Goal: Task Accomplishment & Management: Complete application form

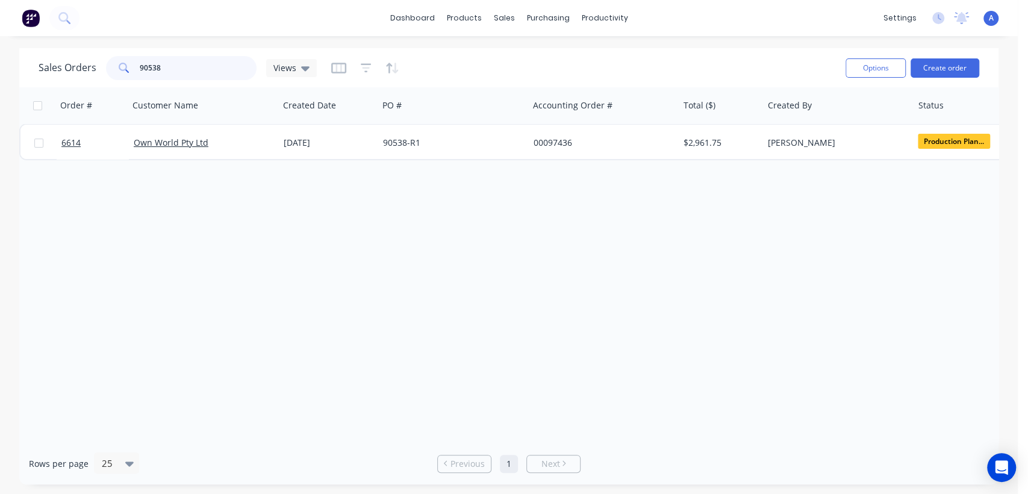
drag, startPoint x: 167, startPoint y: 63, endPoint x: 130, endPoint y: 72, distance: 38.3
click at [130, 72] on div "90538" at bounding box center [181, 68] width 151 height 24
type input "98537"
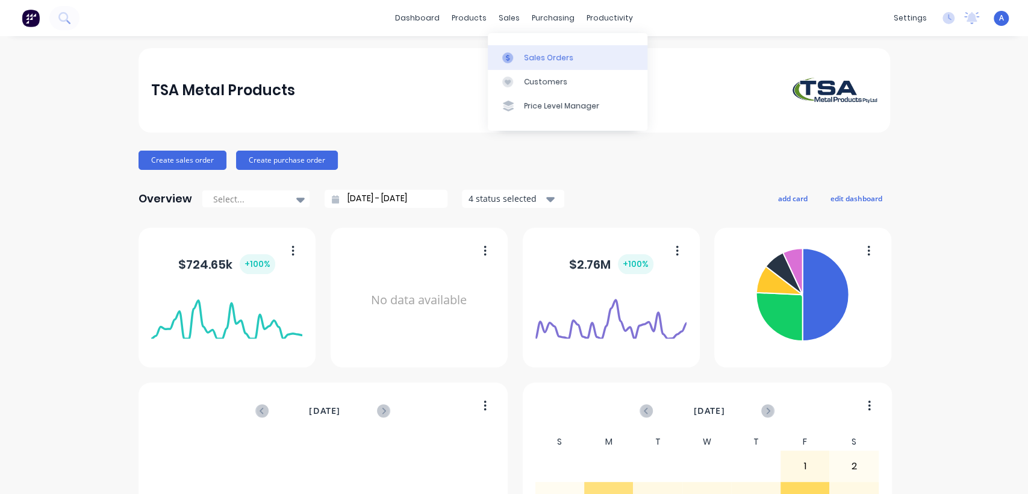
click at [527, 54] on div "Sales Orders" at bounding box center [548, 57] width 49 height 11
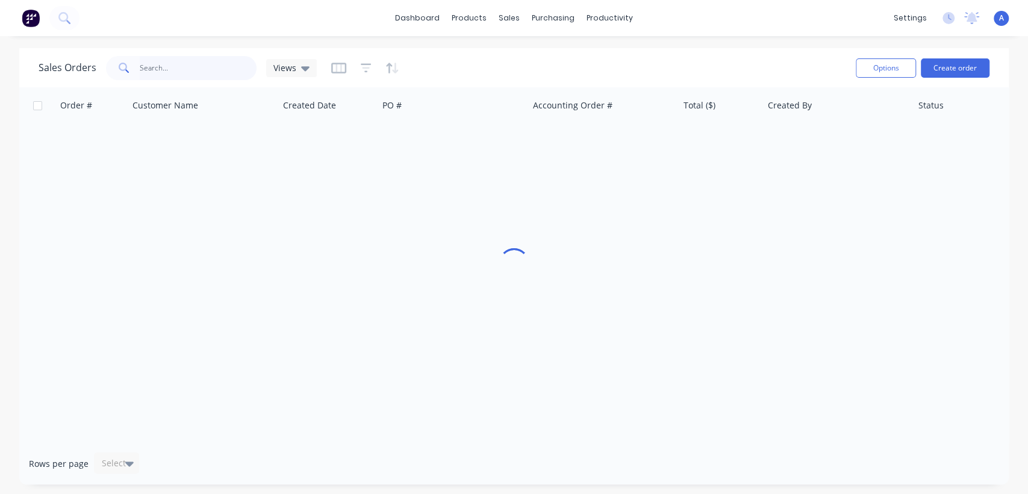
click at [179, 72] on input "text" at bounding box center [198, 68] width 117 height 24
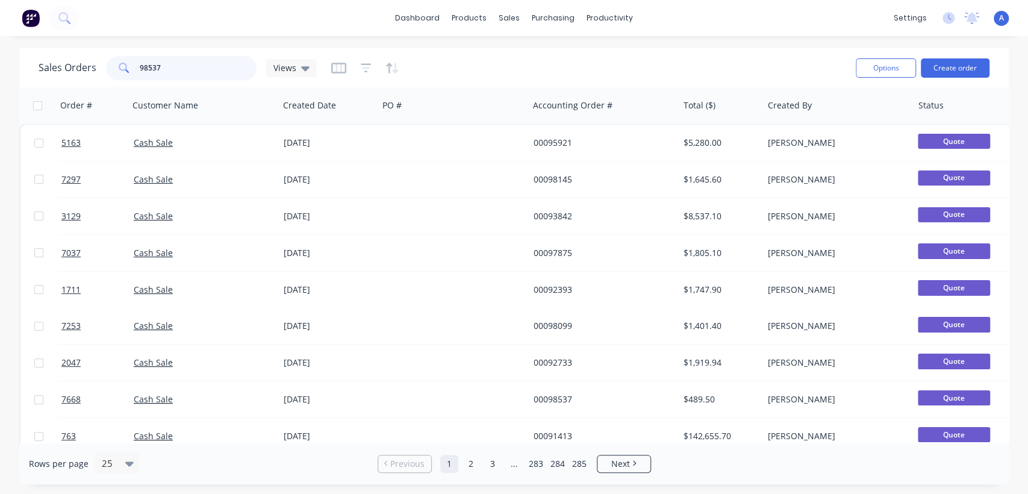
type input "98537"
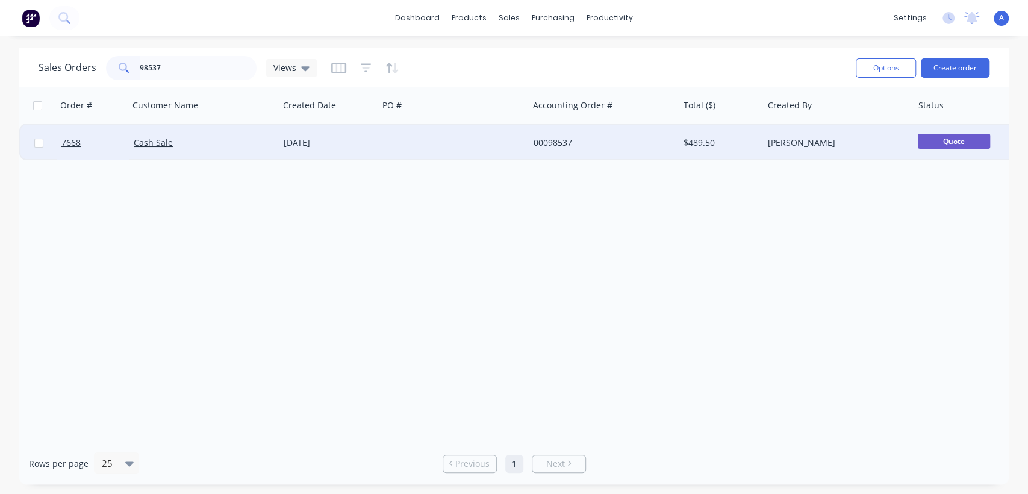
click at [373, 137] on div "[DATE]" at bounding box center [328, 143] width 99 height 36
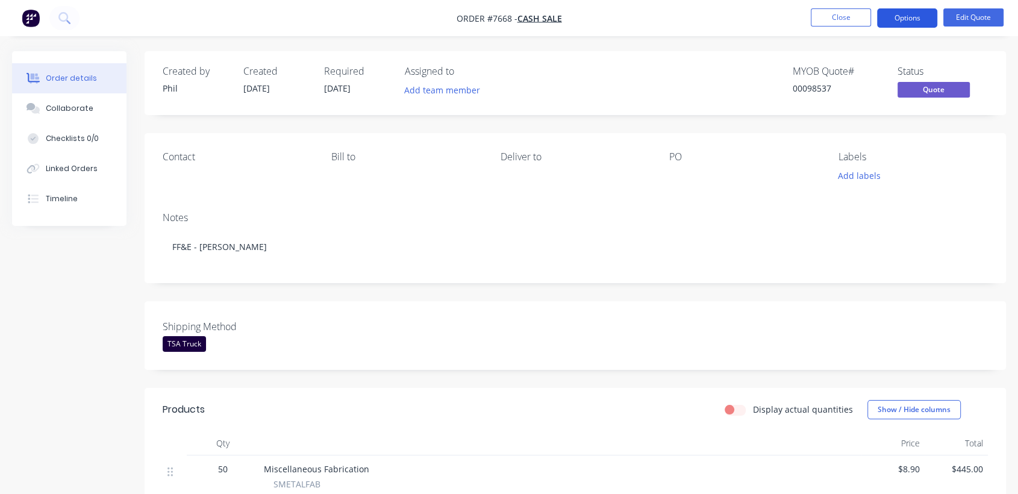
click at [910, 14] on button "Options" at bounding box center [907, 17] width 60 height 19
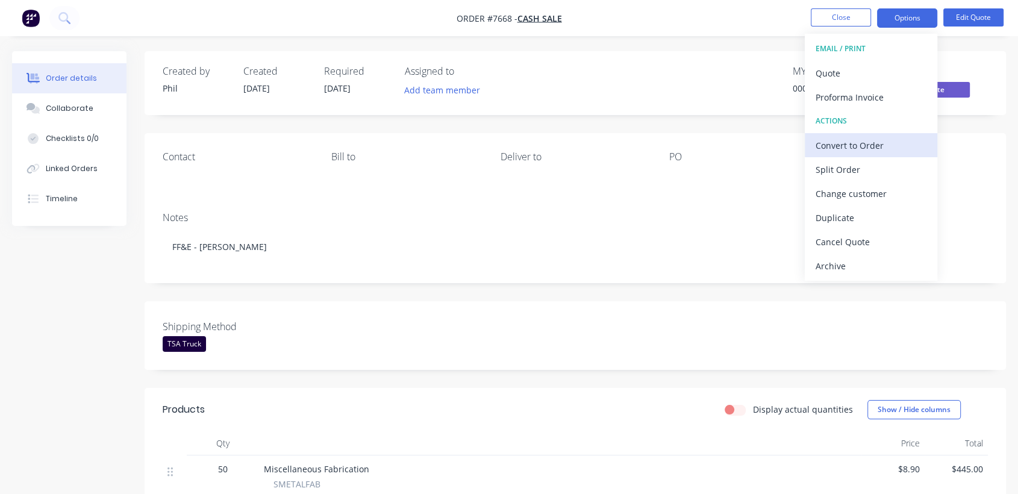
click at [851, 143] on div "Convert to Order" at bounding box center [870, 145] width 111 height 17
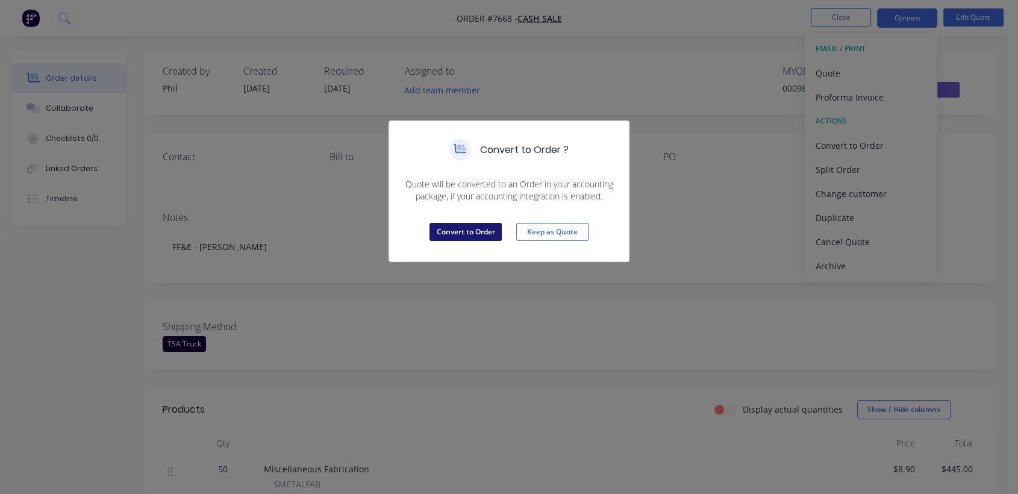
click at [459, 231] on button "Convert to Order" at bounding box center [465, 232] width 72 height 18
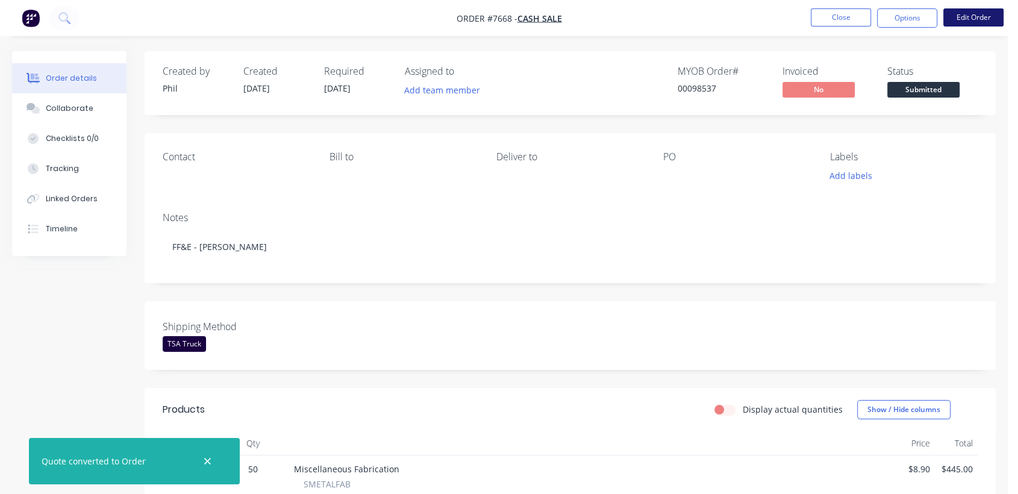
click at [958, 19] on button "Edit Order" at bounding box center [973, 17] width 60 height 18
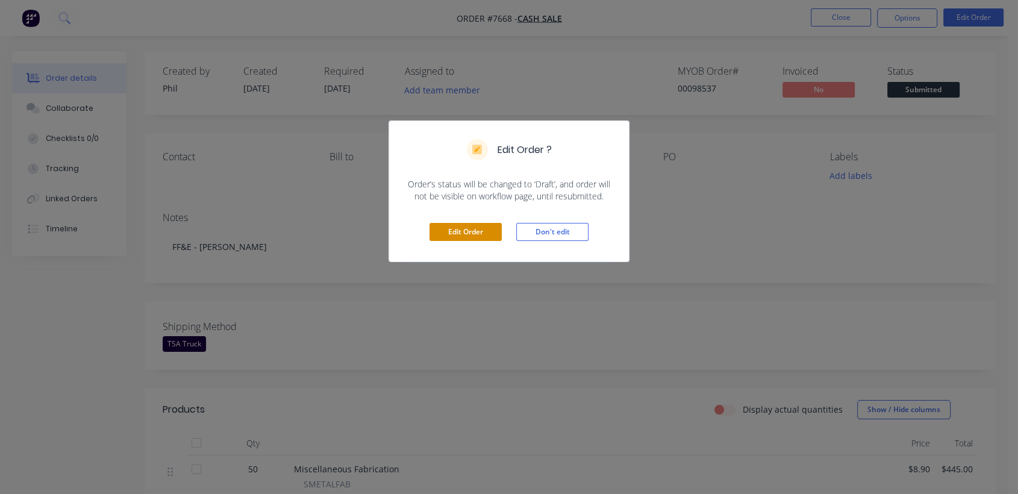
click at [467, 232] on button "Edit Order" at bounding box center [465, 232] width 72 height 18
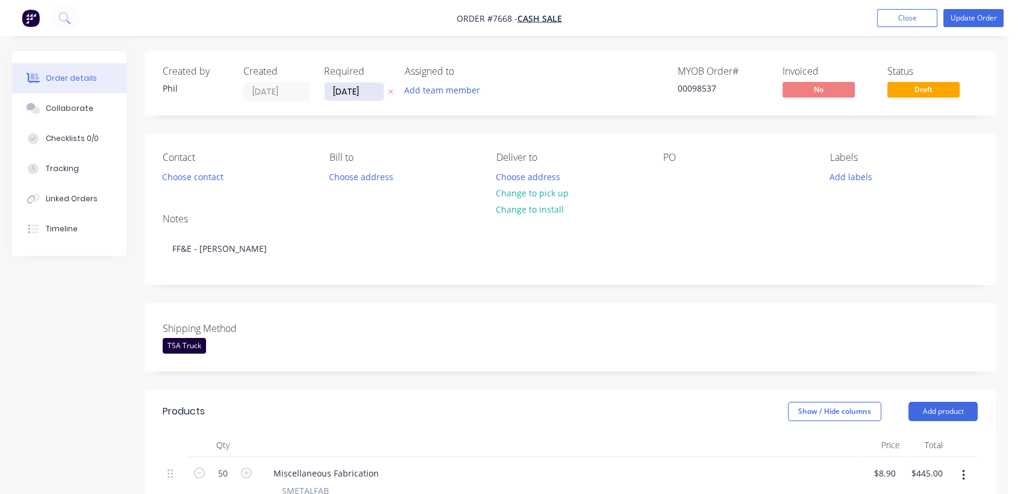
click at [371, 91] on input "[DATE]" at bounding box center [354, 91] width 59 height 18
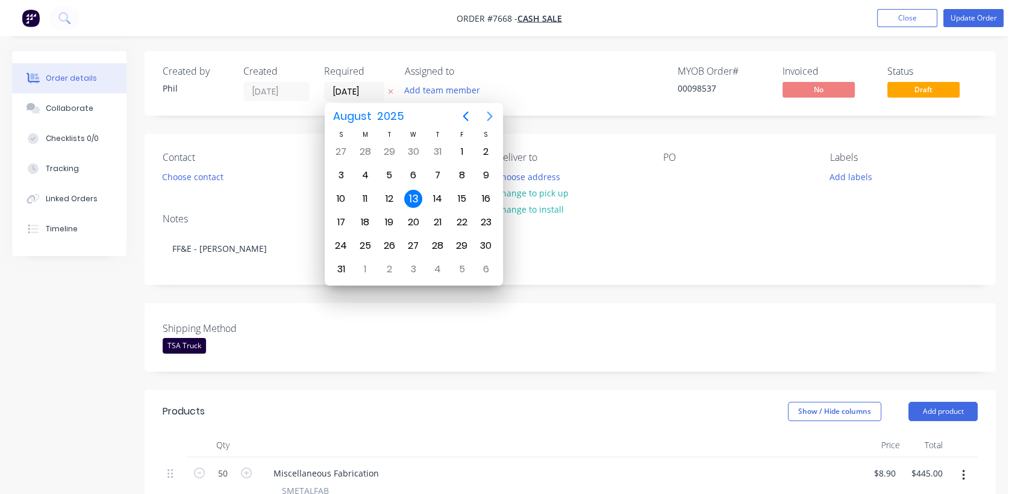
click at [488, 112] on icon "Next page" at bounding box center [489, 116] width 5 height 10
click at [412, 240] on div "31" at bounding box center [413, 246] width 18 height 18
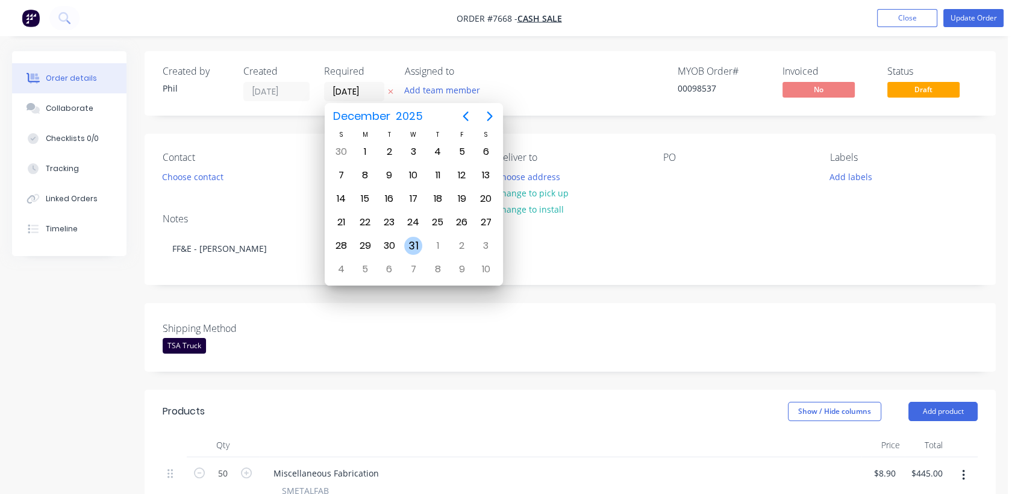
type input "[DATE]"
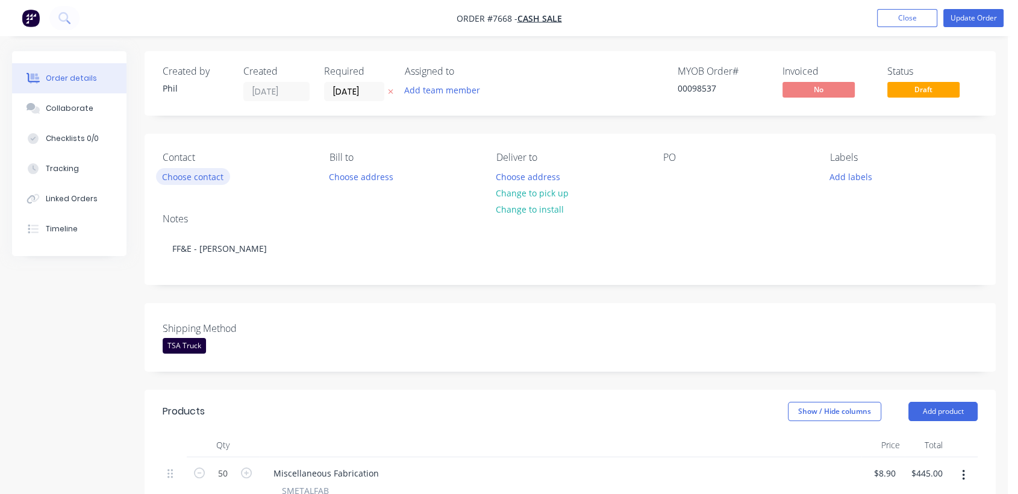
click at [208, 174] on button "Choose contact" at bounding box center [193, 176] width 74 height 16
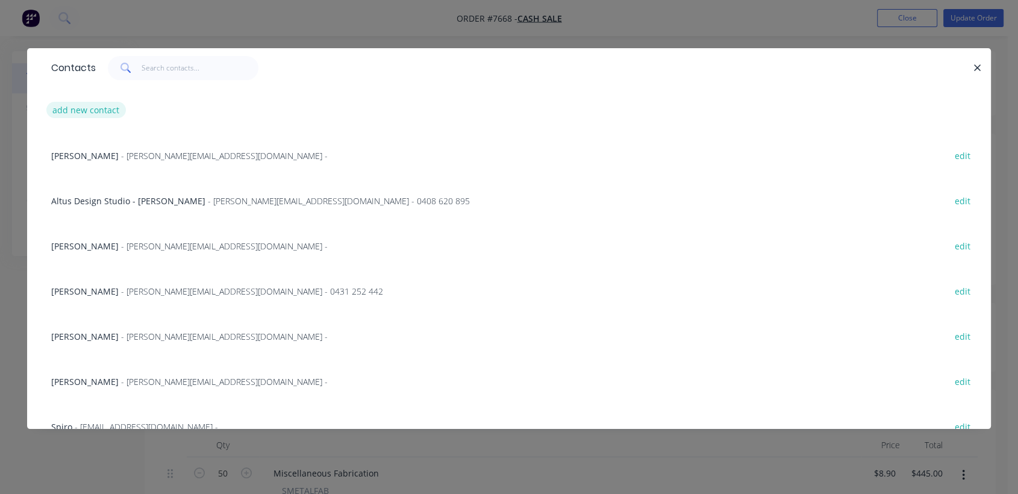
click at [101, 109] on button "add new contact" at bounding box center [85, 110] width 79 height 16
select select "AU"
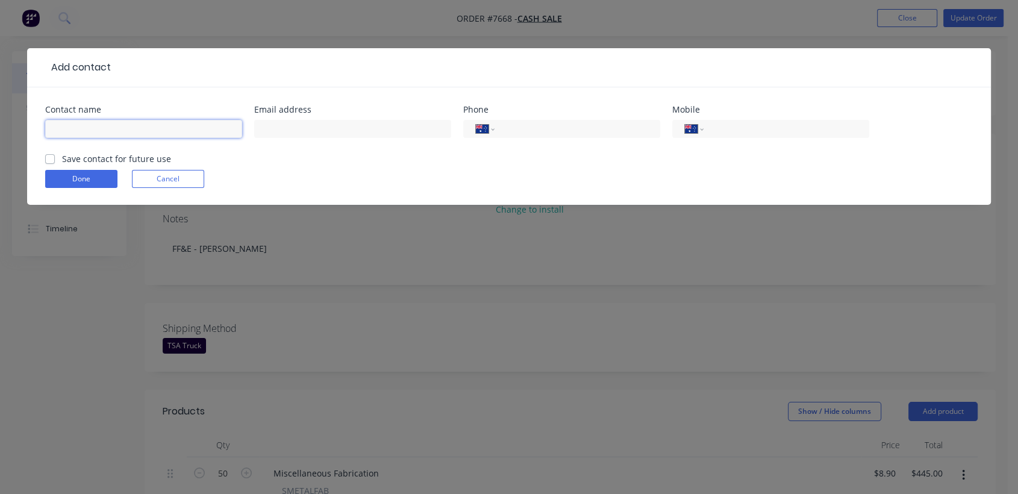
click at [170, 126] on input "text" at bounding box center [143, 129] width 197 height 18
type input "[PERSON_NAME]"
click at [287, 125] on input "text" at bounding box center [352, 129] width 197 height 18
type input "[EMAIL_ADDRESS][PERSON_NAME][DOMAIN_NAME]"
click at [81, 176] on button "Done" at bounding box center [81, 179] width 72 height 18
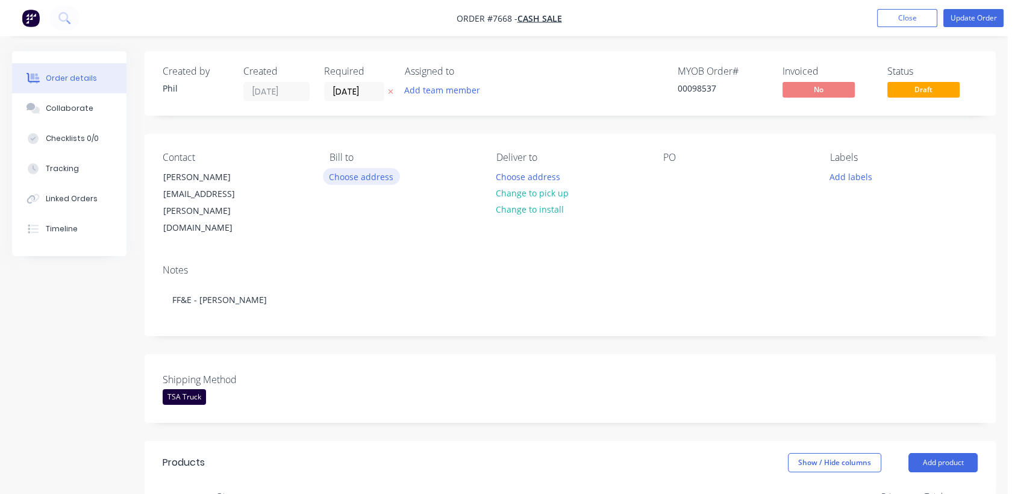
click at [373, 175] on button "Choose address" at bounding box center [361, 176] width 77 height 16
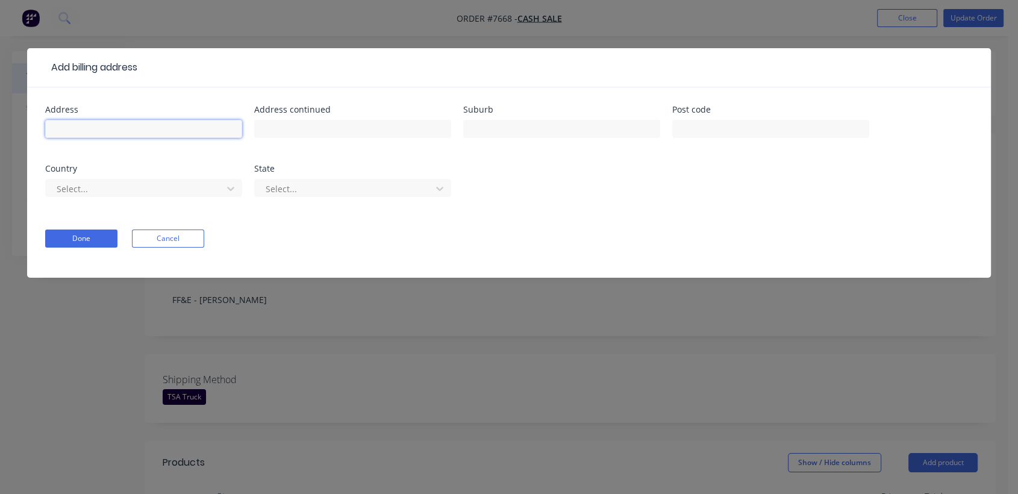
click at [114, 134] on input "text" at bounding box center [143, 129] width 197 height 18
type input "FF&3"
click at [84, 240] on button "Done" at bounding box center [81, 238] width 72 height 18
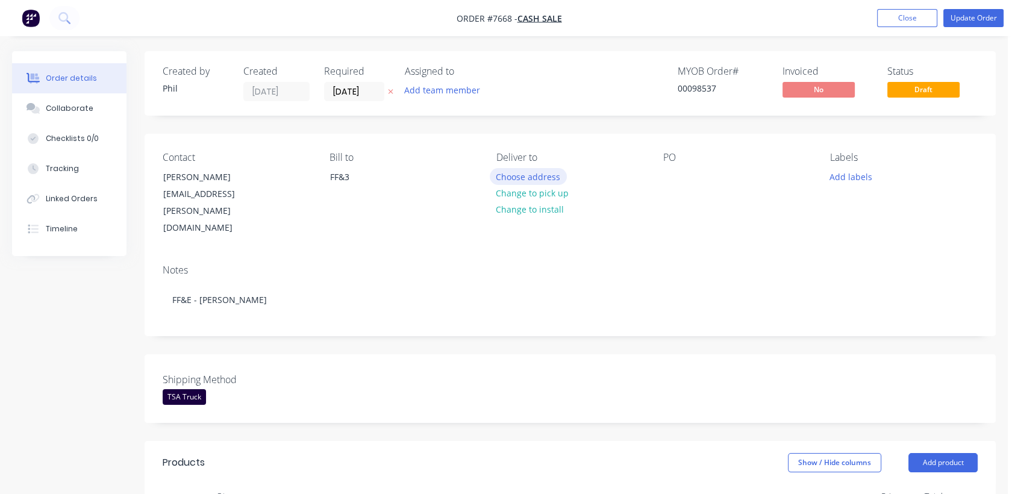
click at [527, 172] on button "Choose address" at bounding box center [528, 176] width 77 height 16
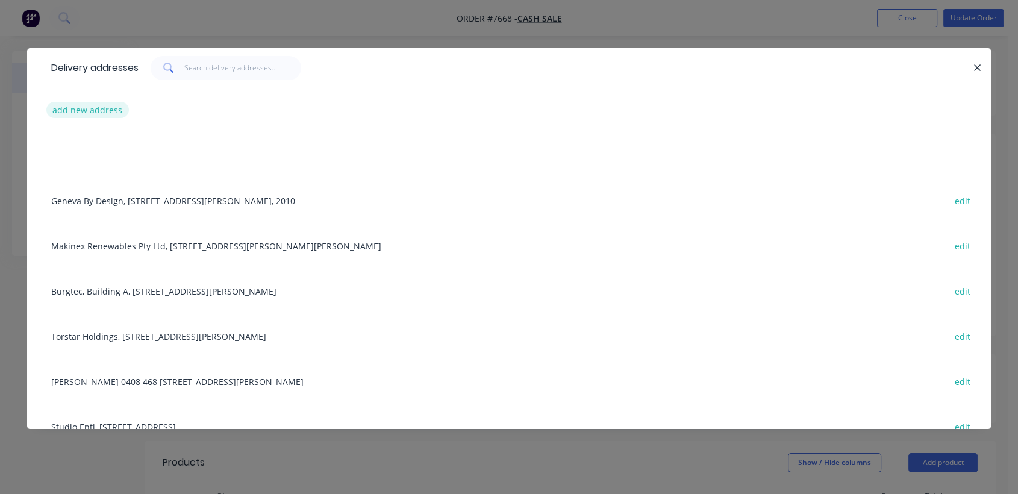
click at [99, 103] on button "add new address" at bounding box center [87, 110] width 82 height 16
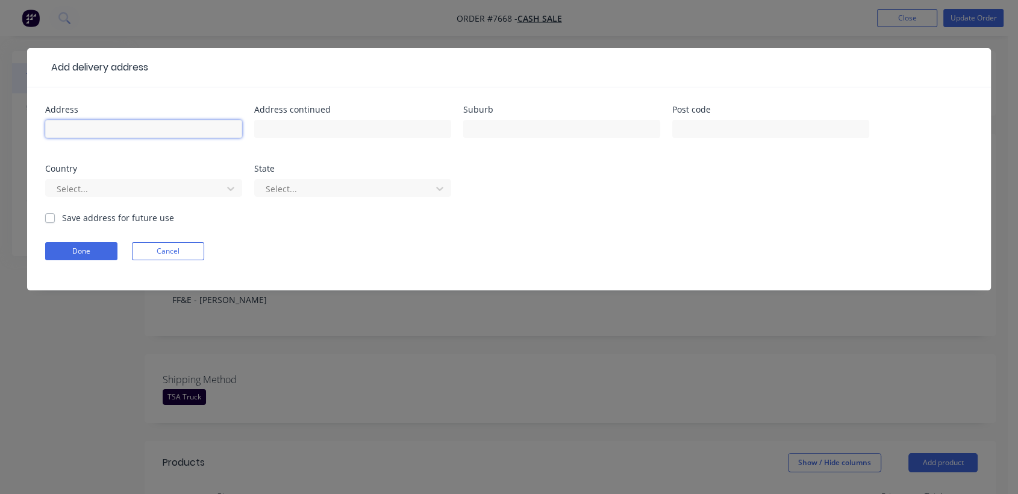
click at [76, 125] on input "text" at bounding box center [143, 129] width 197 height 18
type input "FF&3"
click at [317, 126] on input "text" at bounding box center [352, 129] width 197 height 18
type input "[GEOGRAPHIC_DATA][STREET_ADDRESS]"
click at [535, 126] on input "text" at bounding box center [561, 129] width 197 height 18
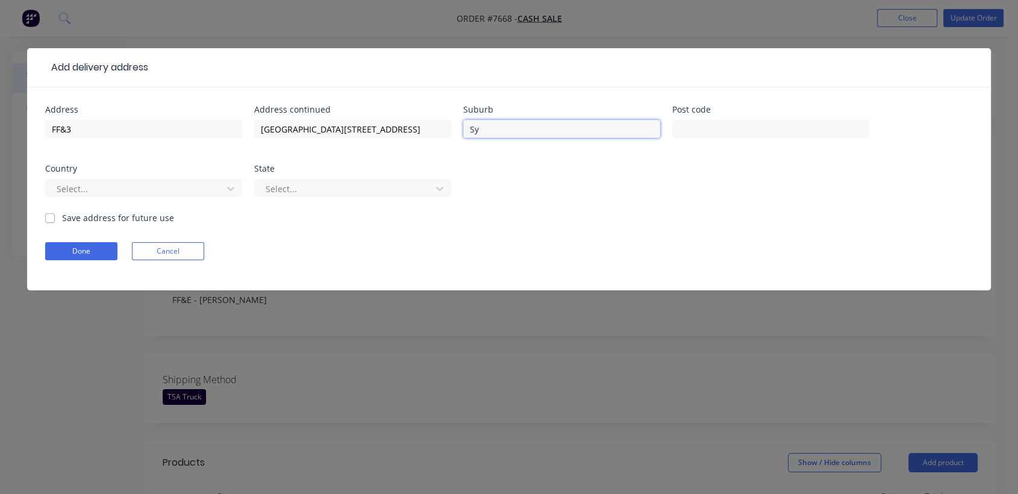
type input "[GEOGRAPHIC_DATA]"
click at [92, 252] on button "Done" at bounding box center [81, 251] width 72 height 18
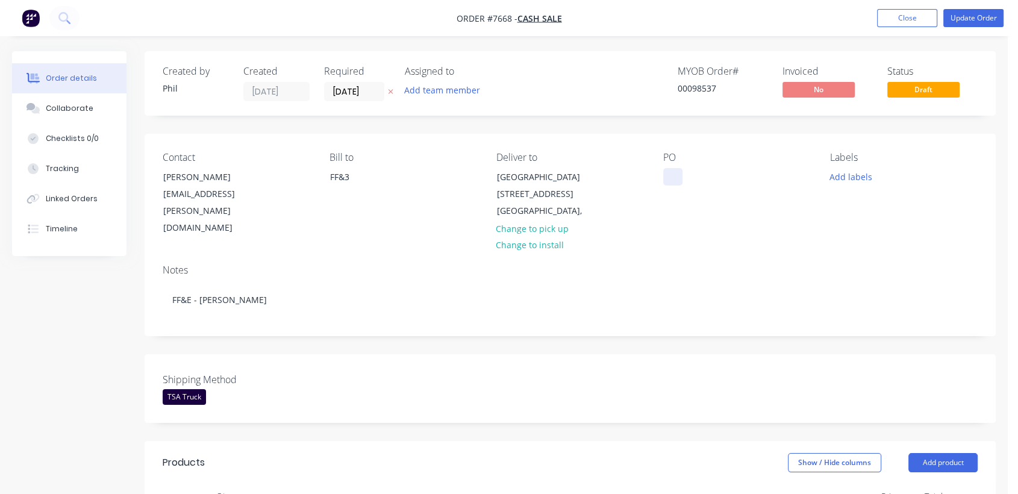
click at [674, 171] on div at bounding box center [672, 176] width 19 height 17
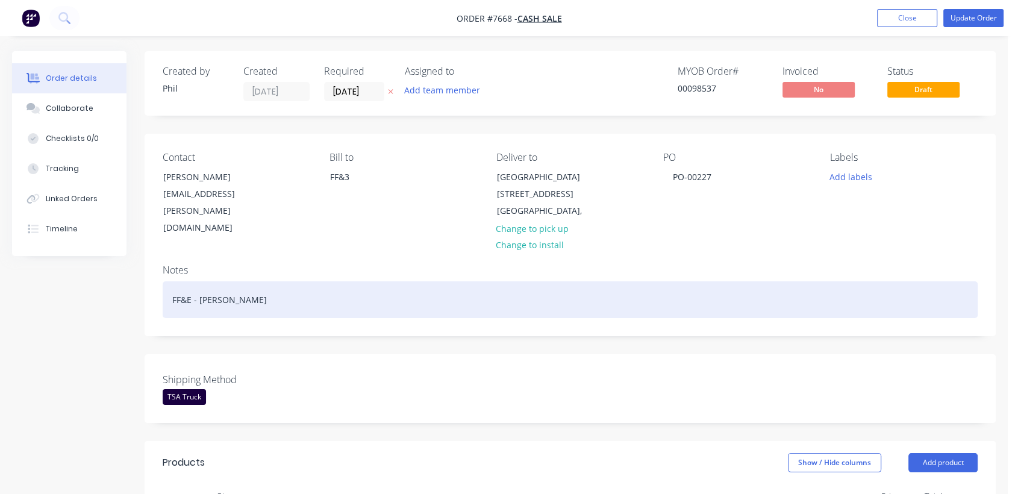
drag, startPoint x: 279, startPoint y: 281, endPoint x: 159, endPoint y: 272, distance: 120.1
click at [159, 272] on div "Notes FF&E - [PERSON_NAME]" at bounding box center [570, 295] width 851 height 81
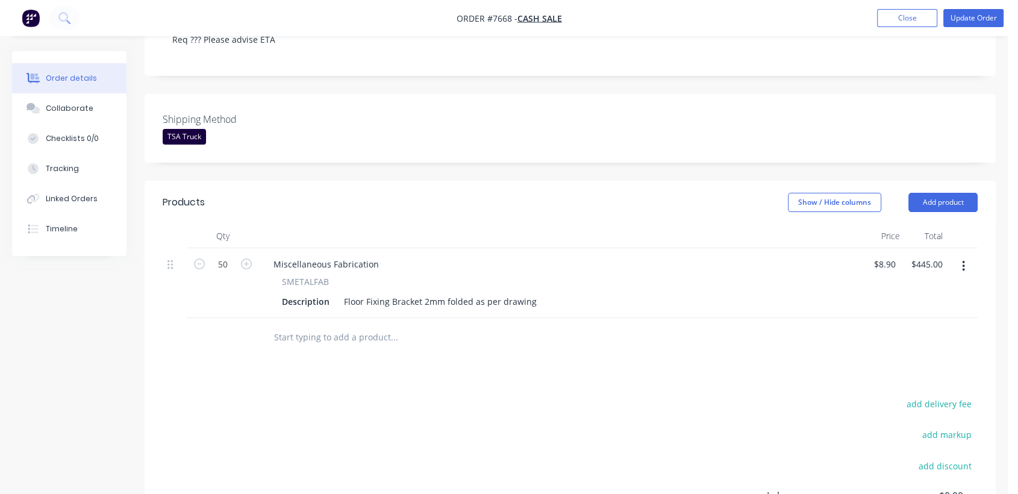
scroll to position [267, 0]
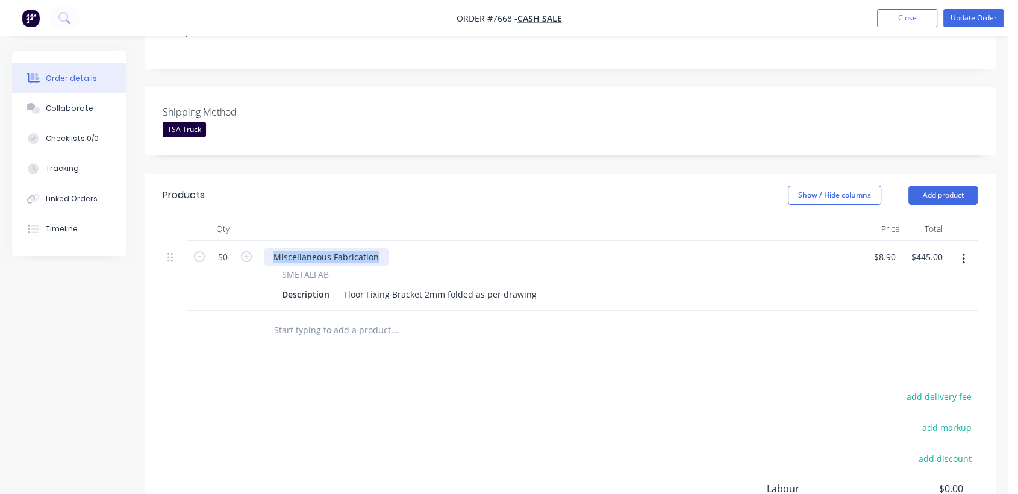
drag, startPoint x: 383, startPoint y: 233, endPoint x: 249, endPoint y: 291, distance: 145.6
click at [266, 241] on div "Miscellaneous Fabrication SMETALFAB Description Floor Fixing Bracket 2mm folded…" at bounding box center [560, 276] width 602 height 70
click at [344, 318] on input "text" at bounding box center [393, 330] width 241 height 24
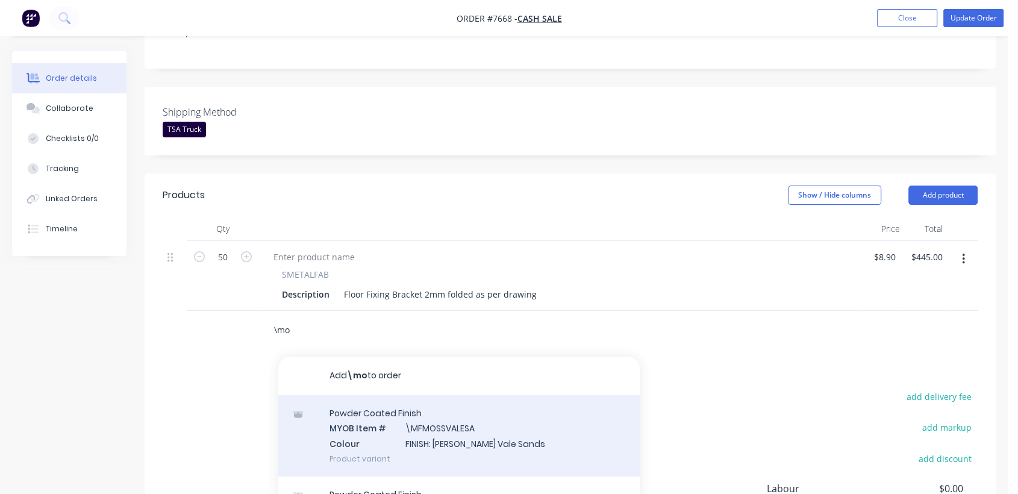
scroll to position [134, 0]
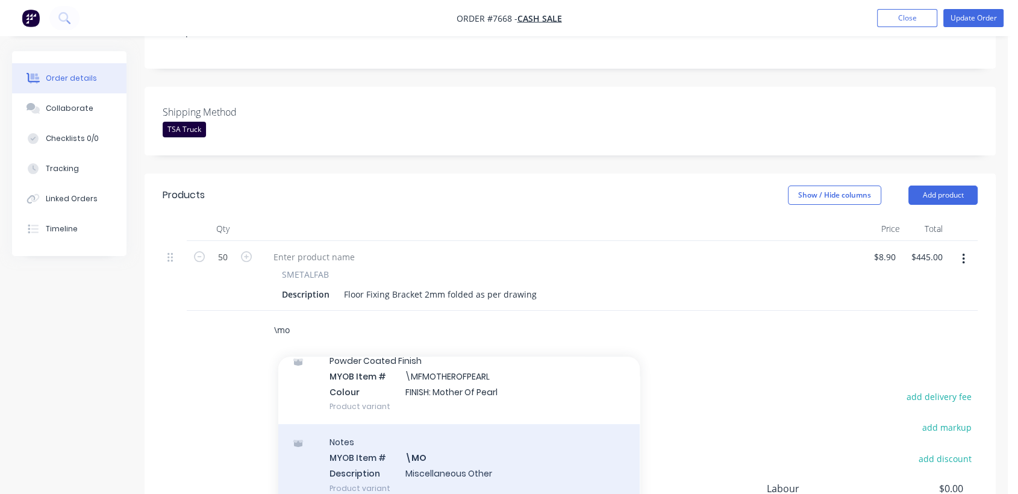
type input "\mo"
click at [439, 437] on div "Notes MYOB Item # \MO Description Miscellaneous Other Product variant" at bounding box center [458, 464] width 361 height 81
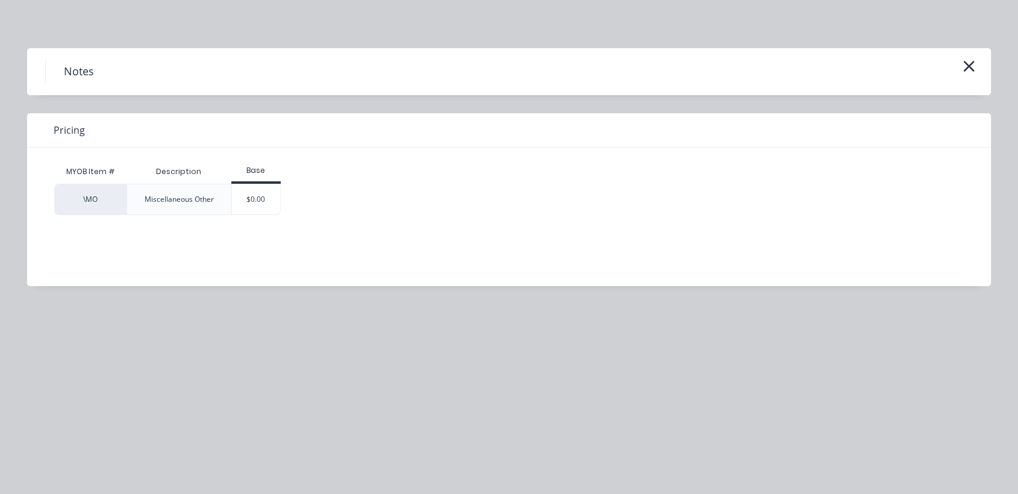
drag, startPoint x: 258, startPoint y: 202, endPoint x: 258, endPoint y: 208, distance: 6.7
click at [258, 203] on div "$0.00" at bounding box center [256, 199] width 49 height 30
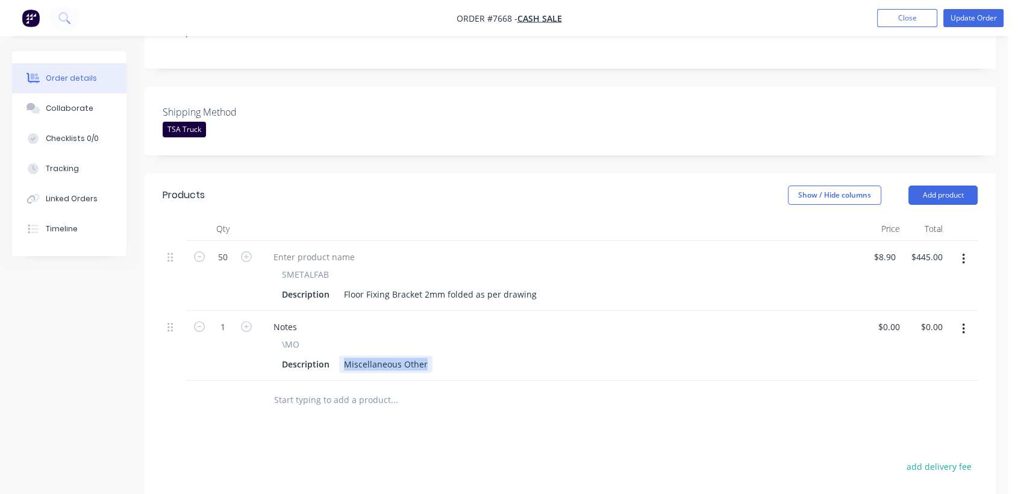
drag, startPoint x: 340, startPoint y: 347, endPoint x: 542, endPoint y: 363, distance: 202.9
click at [542, 363] on div "Qty Price Total 50 SMETALFAB Description Floor Fixing Bracket 2mm folded as per…" at bounding box center [570, 318] width 851 height 203
type input "$0.00"
click at [234, 248] on input "50" at bounding box center [222, 257] width 31 height 18
type input "60"
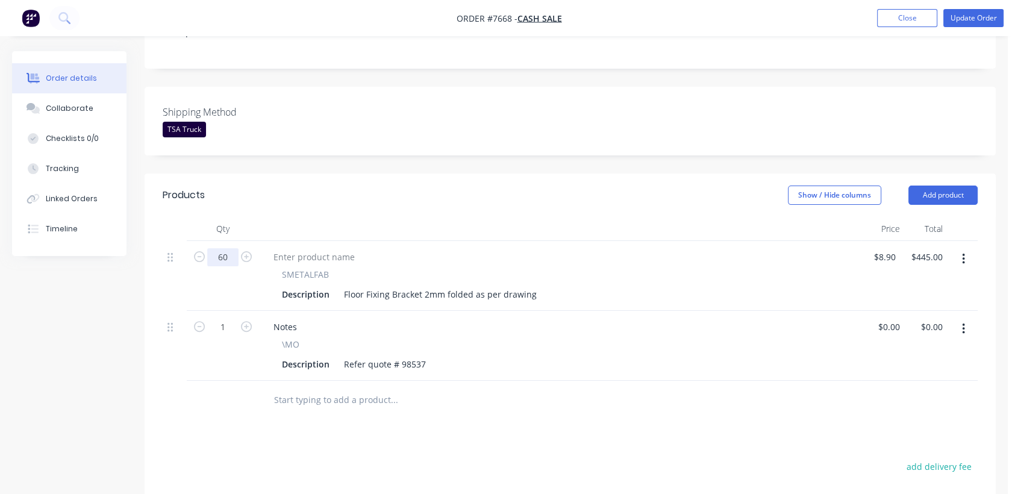
type input "$534.00"
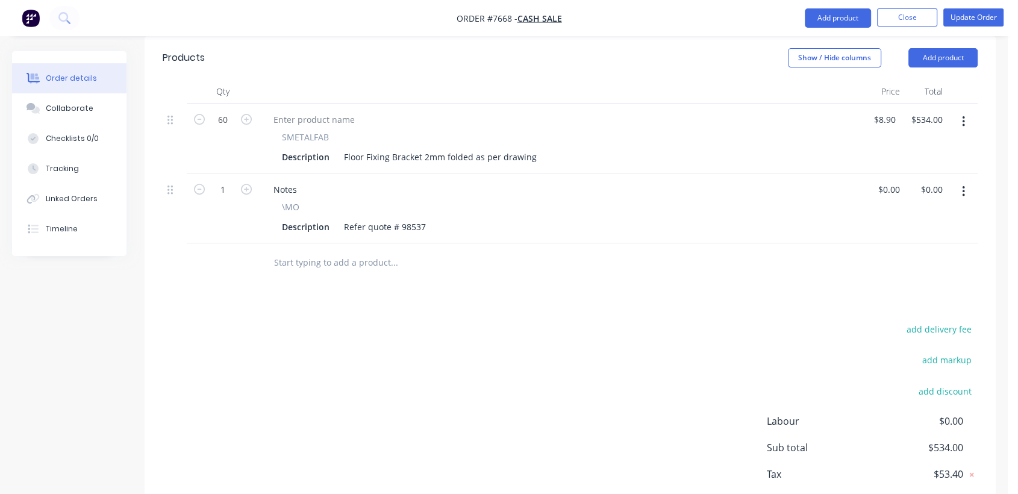
scroll to position [390, 0]
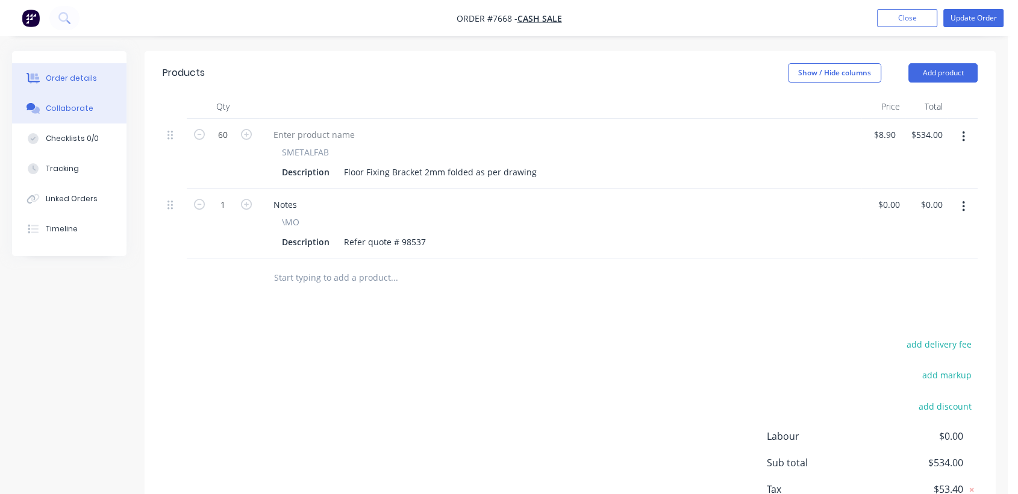
click at [53, 112] on div "Collaborate" at bounding box center [70, 108] width 48 height 11
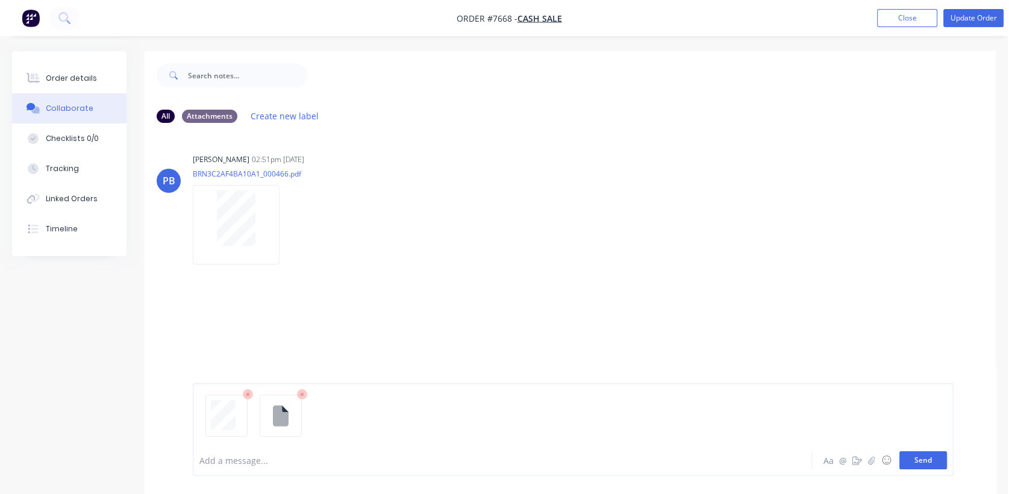
click at [910, 460] on button "Send" at bounding box center [923, 460] width 48 height 18
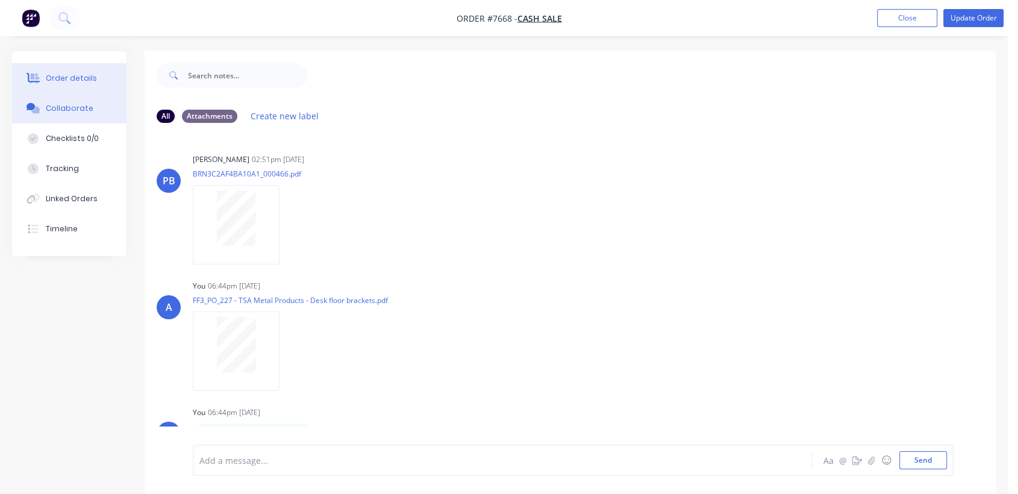
click at [83, 73] on div "Order details" at bounding box center [71, 78] width 51 height 11
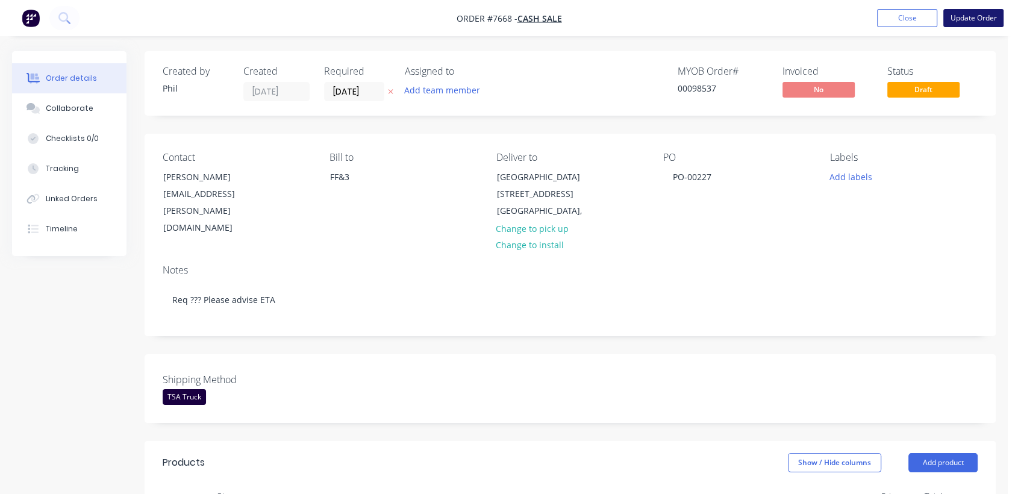
click at [968, 14] on button "Update Order" at bounding box center [973, 18] width 60 height 18
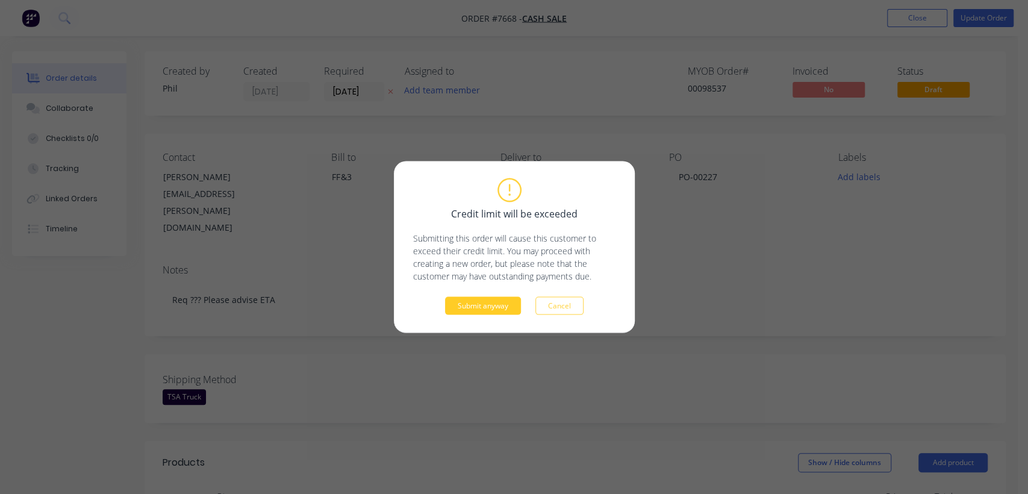
click at [468, 303] on button "Submit anyway" at bounding box center [483, 306] width 76 height 18
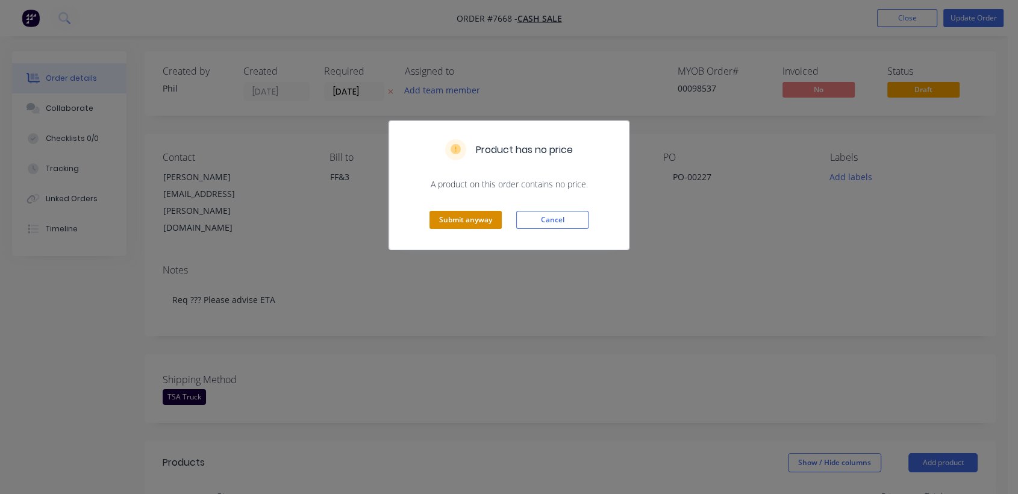
click at [487, 216] on button "Submit anyway" at bounding box center [465, 220] width 72 height 18
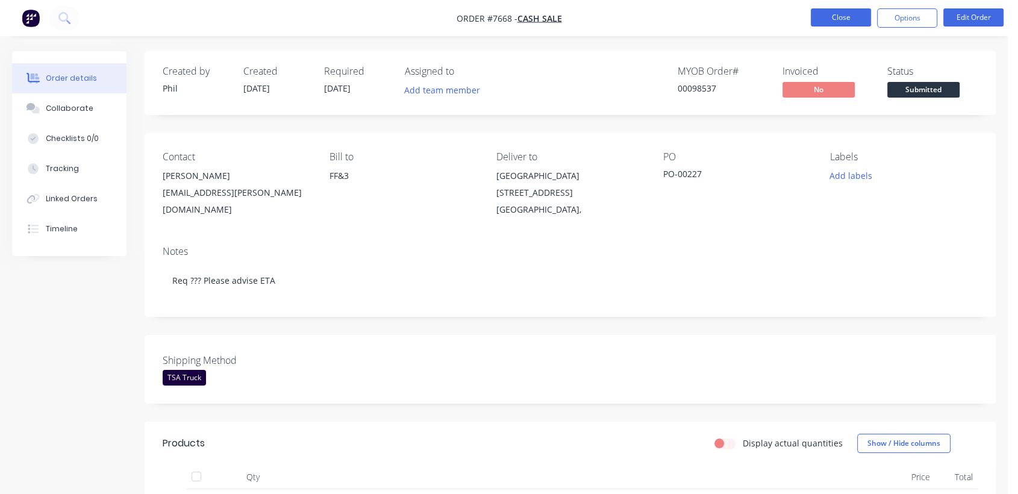
click at [857, 17] on button "Close" at bounding box center [841, 17] width 60 height 18
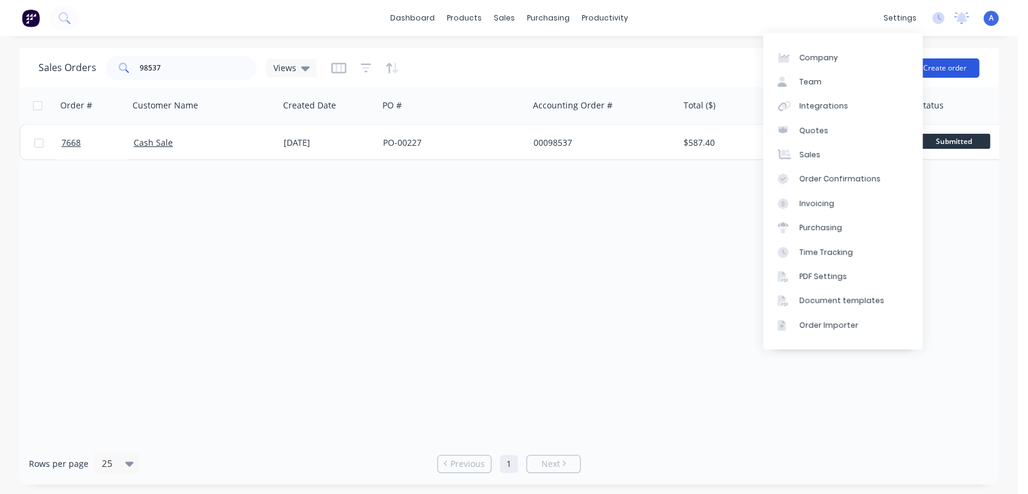
click at [948, 71] on button "Create order" at bounding box center [944, 67] width 69 height 19
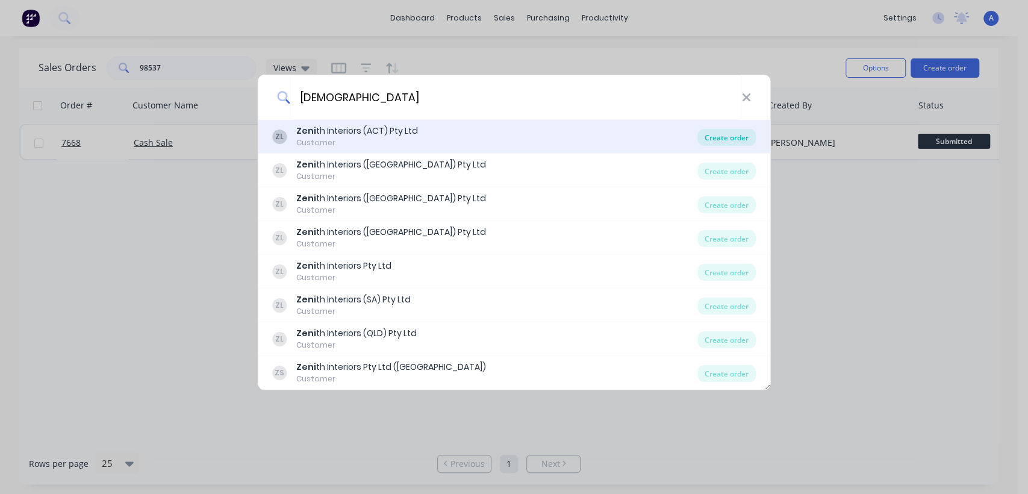
type input "[DEMOGRAPHIC_DATA]"
click at [717, 129] on div "Create order" at bounding box center [726, 137] width 58 height 17
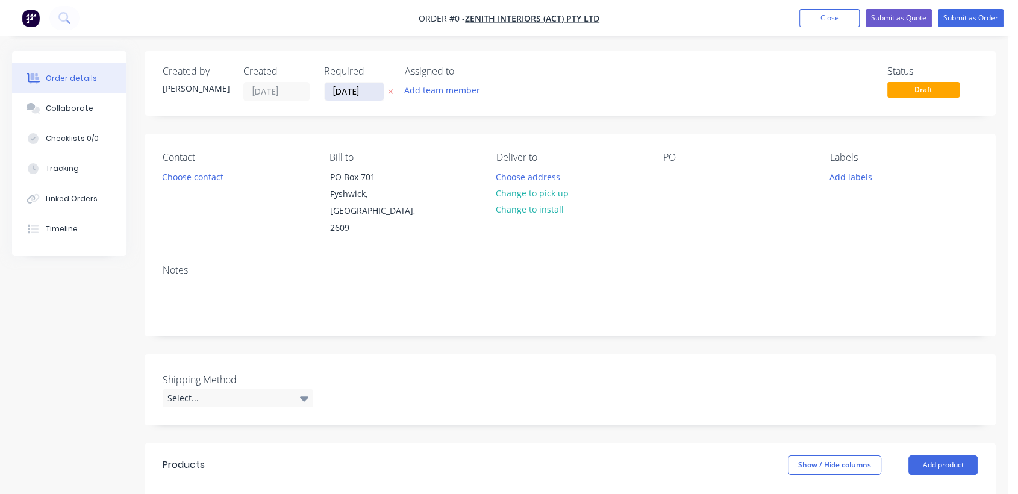
click at [371, 93] on input "[DATE]" at bounding box center [354, 91] width 59 height 18
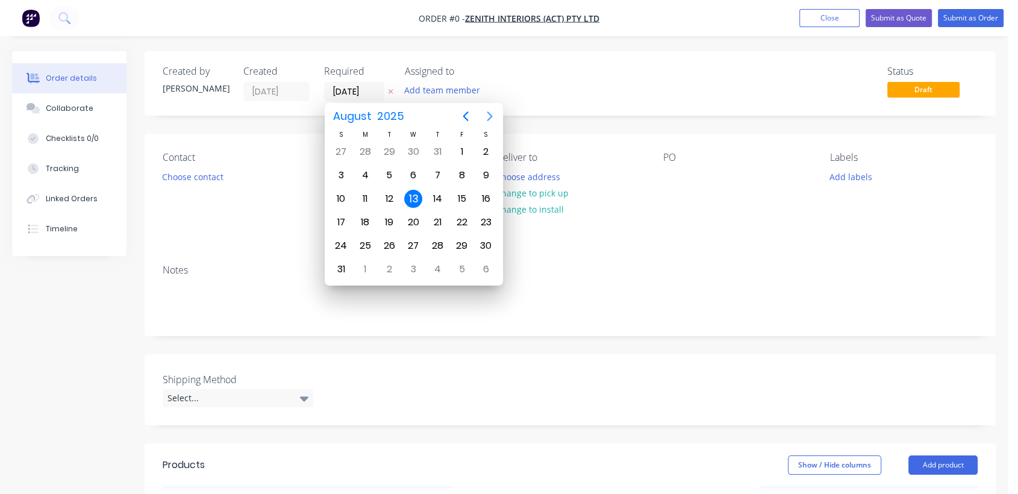
click at [491, 116] on icon "Next page" at bounding box center [489, 116] width 5 height 10
click at [414, 237] on div "31" at bounding box center [413, 246] width 18 height 18
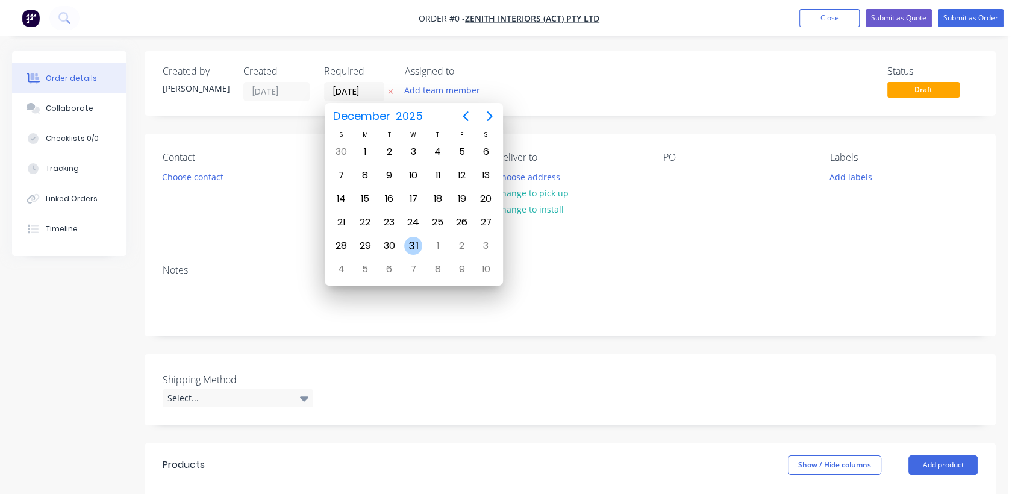
type input "[DATE]"
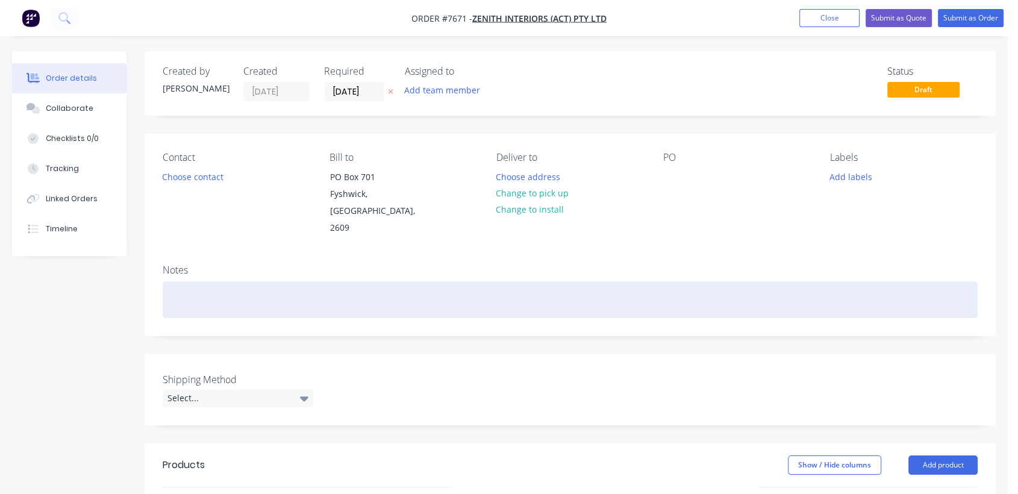
click at [185, 283] on div at bounding box center [570, 299] width 815 height 37
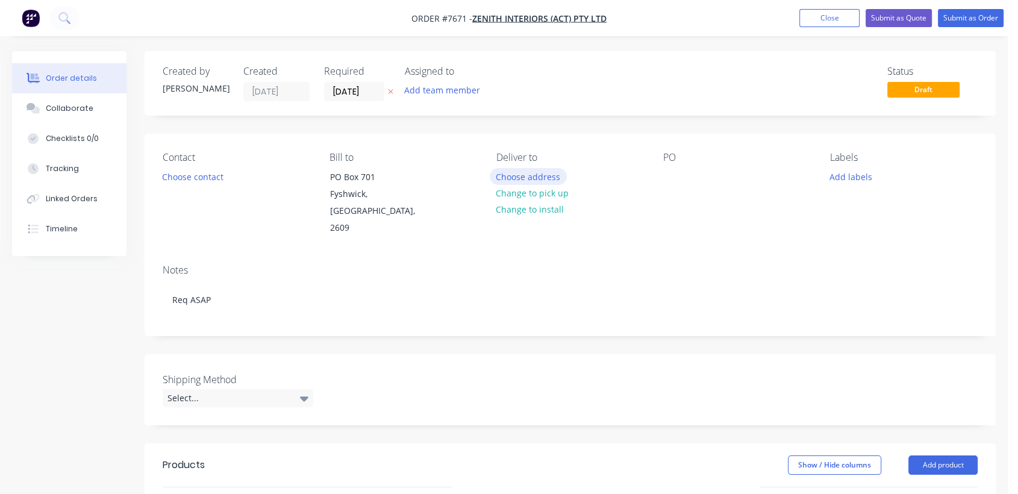
click at [511, 174] on button "Choose address" at bounding box center [528, 176] width 77 height 16
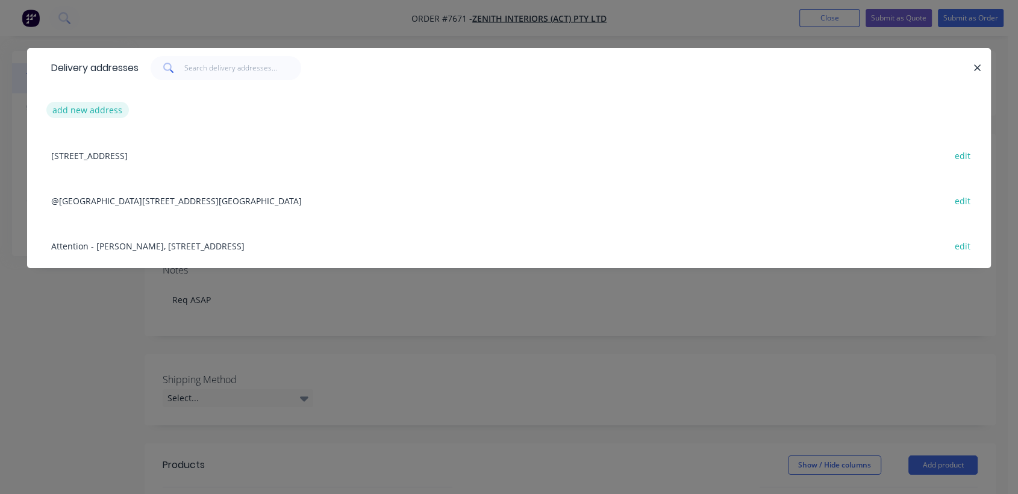
click at [93, 107] on button "add new address" at bounding box center [87, 110] width 82 height 16
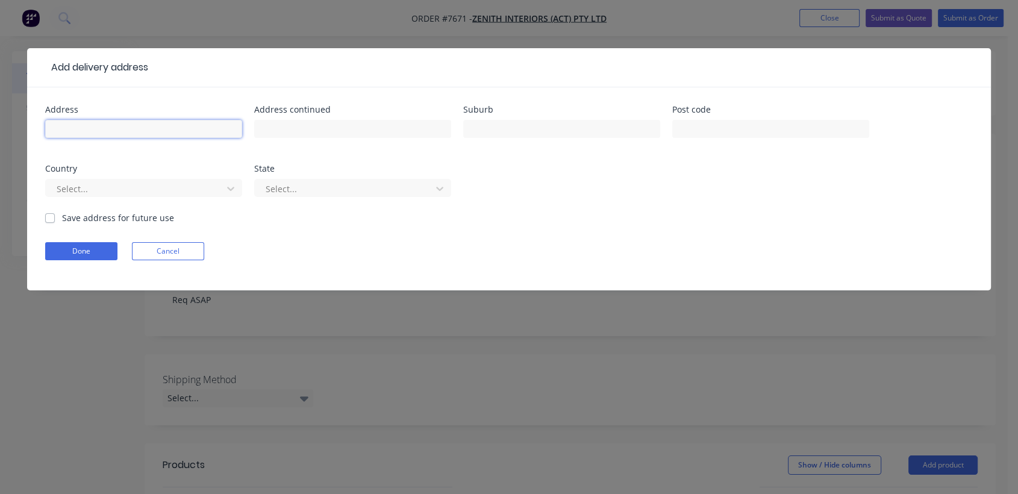
click at [105, 122] on input "text" at bounding box center [143, 129] width 197 height 18
paste input "[PERSON_NAME]"
type input "Att: [PERSON_NAME]"
paste input "Level [STREET_ADDRESS]"
type input "Level [STREET_ADDRESS]"
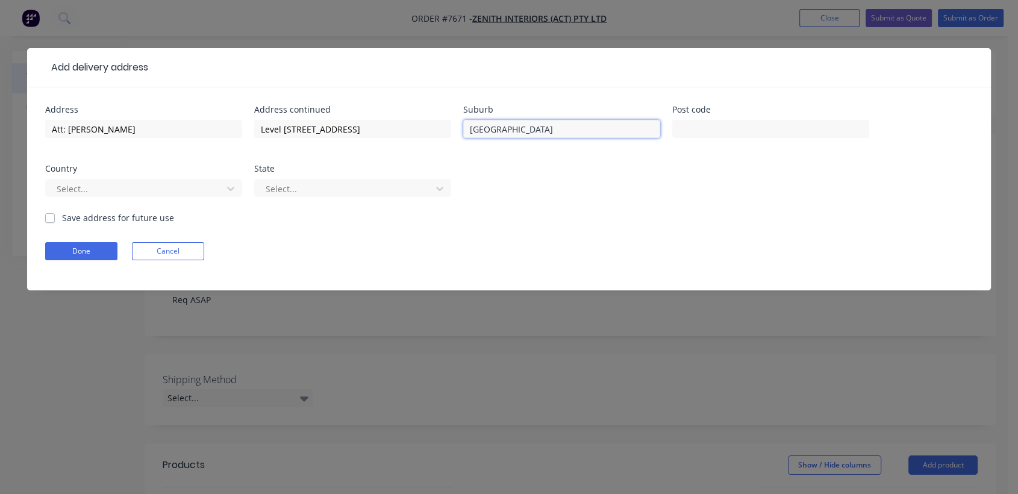
type input "[GEOGRAPHIC_DATA]"
type input "5000"
click at [318, 183] on div at bounding box center [344, 188] width 161 height 15
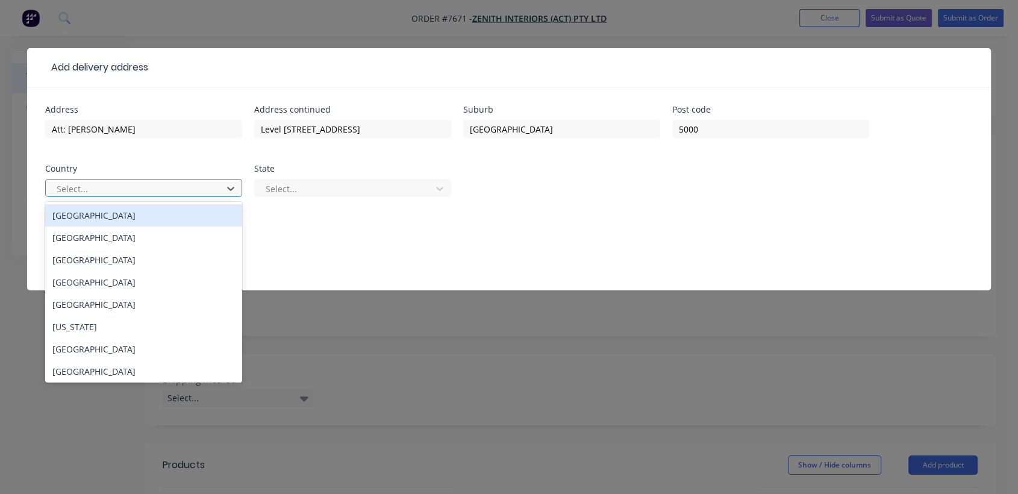
click at [156, 188] on div at bounding box center [135, 188] width 161 height 15
click at [143, 212] on div "[GEOGRAPHIC_DATA]" at bounding box center [143, 215] width 197 height 22
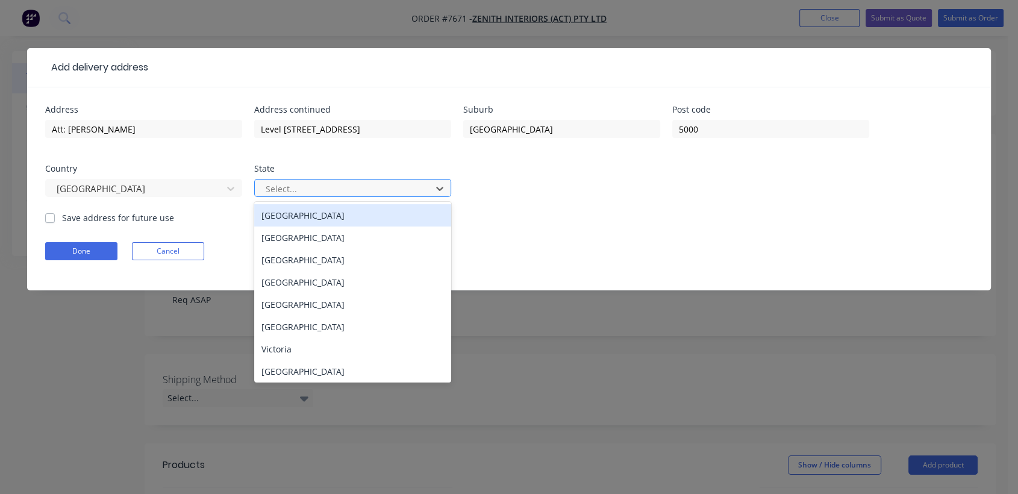
click at [272, 185] on div at bounding box center [344, 188] width 161 height 15
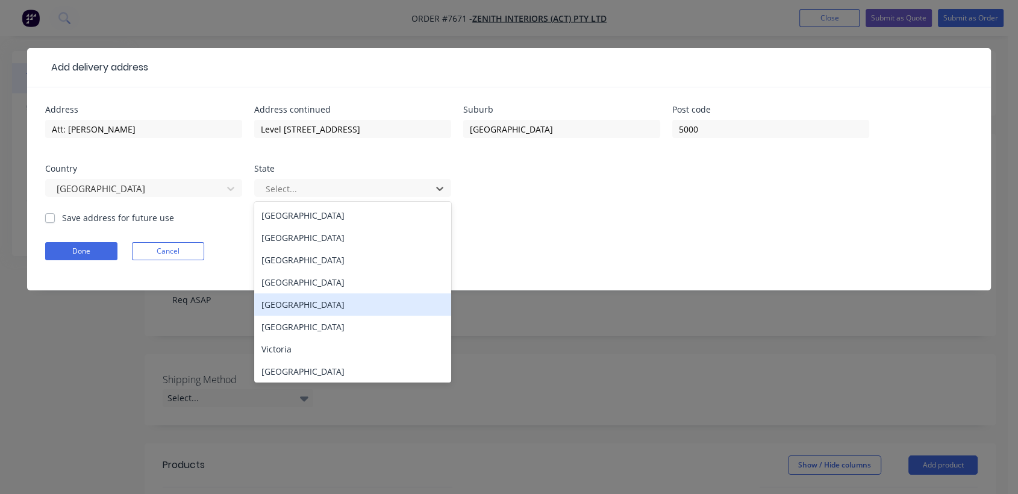
click at [303, 305] on div "[GEOGRAPHIC_DATA]" at bounding box center [352, 304] width 197 height 22
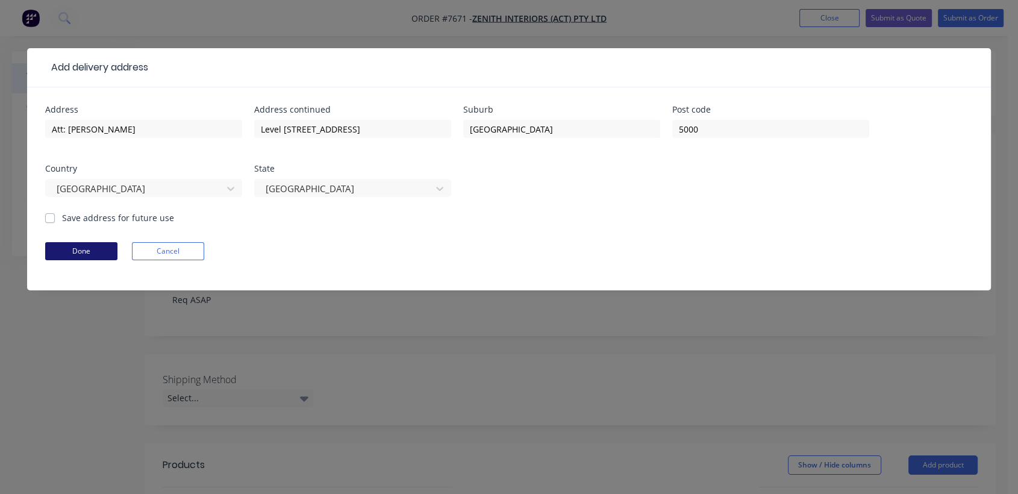
click at [98, 252] on button "Done" at bounding box center [81, 251] width 72 height 18
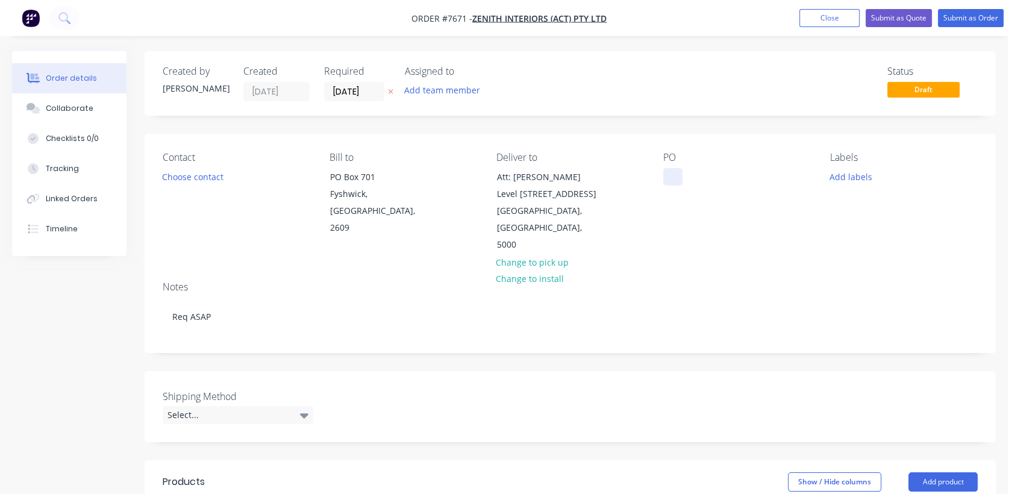
click at [674, 175] on div at bounding box center [672, 176] width 19 height 17
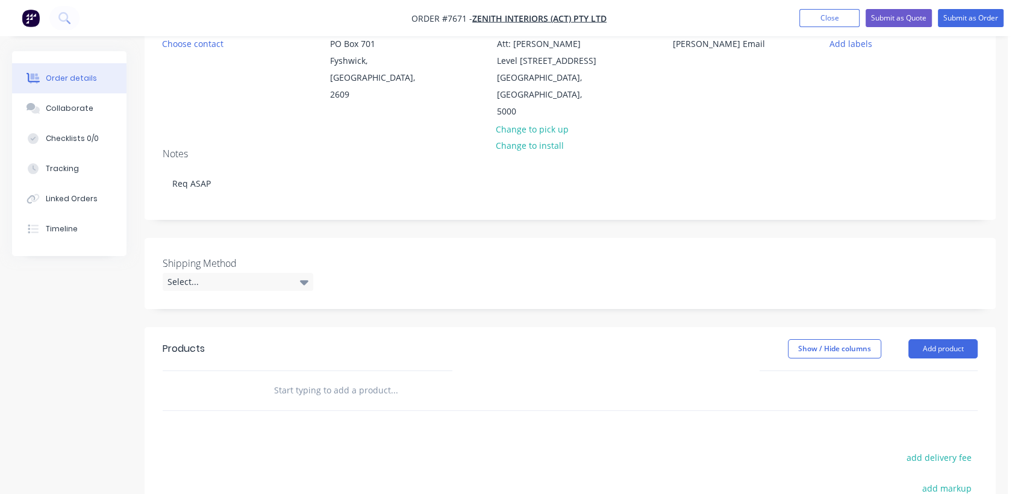
scroll to position [134, 0]
click at [231, 280] on div "Select..." at bounding box center [238, 281] width 151 height 18
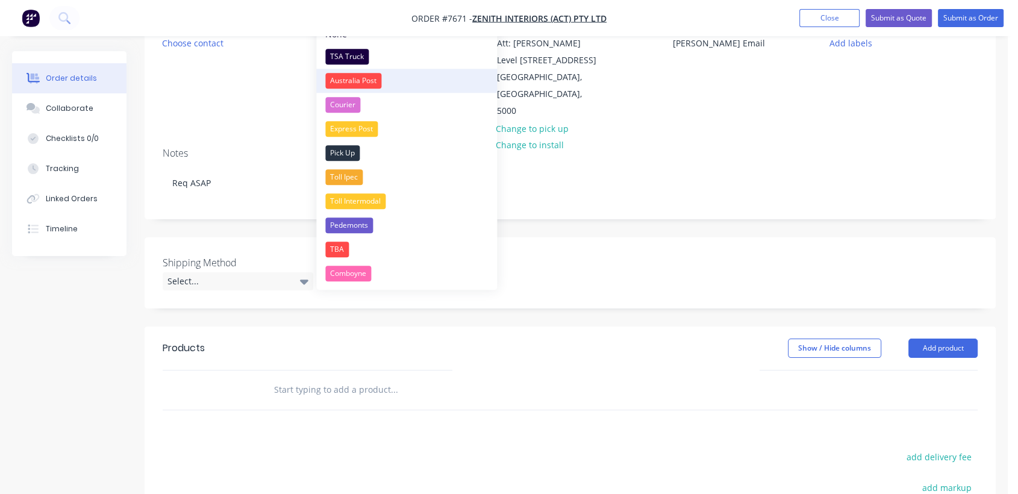
click at [361, 79] on div "Australia Post" at bounding box center [353, 81] width 56 height 16
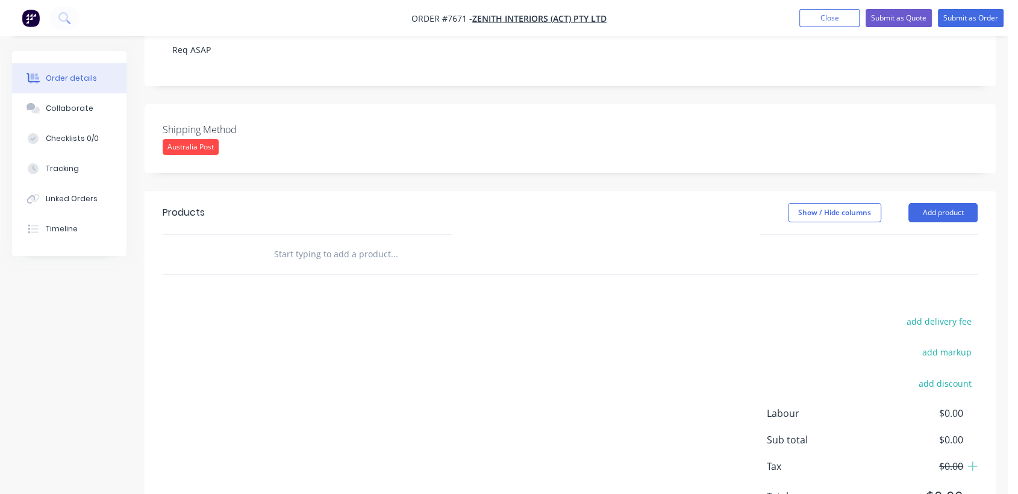
scroll to position [267, 0]
click at [343, 241] on input "text" at bounding box center [393, 253] width 241 height 24
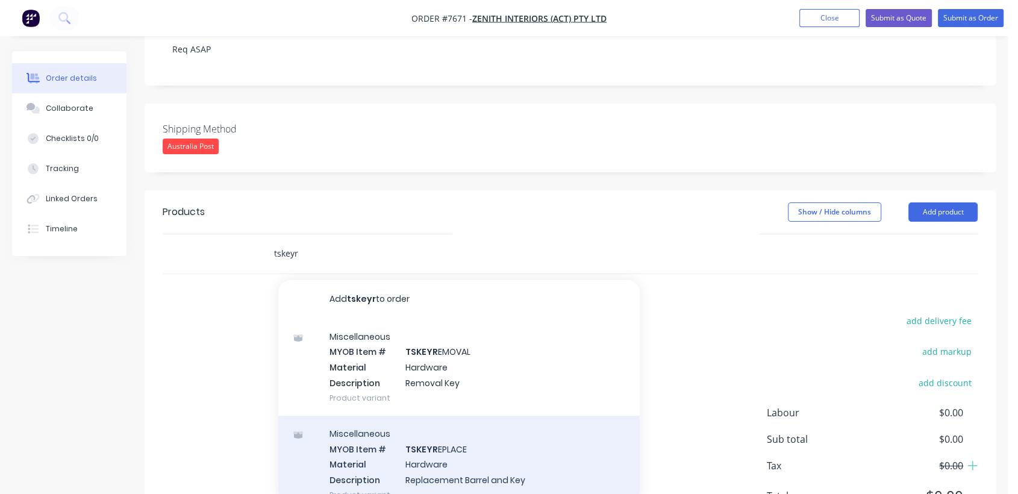
type input "tskeyr"
click at [472, 456] on div "Miscellaneous MYOB Item # TSKEYR EPLACE Material Hardware Description Replaceme…" at bounding box center [458, 463] width 361 height 97
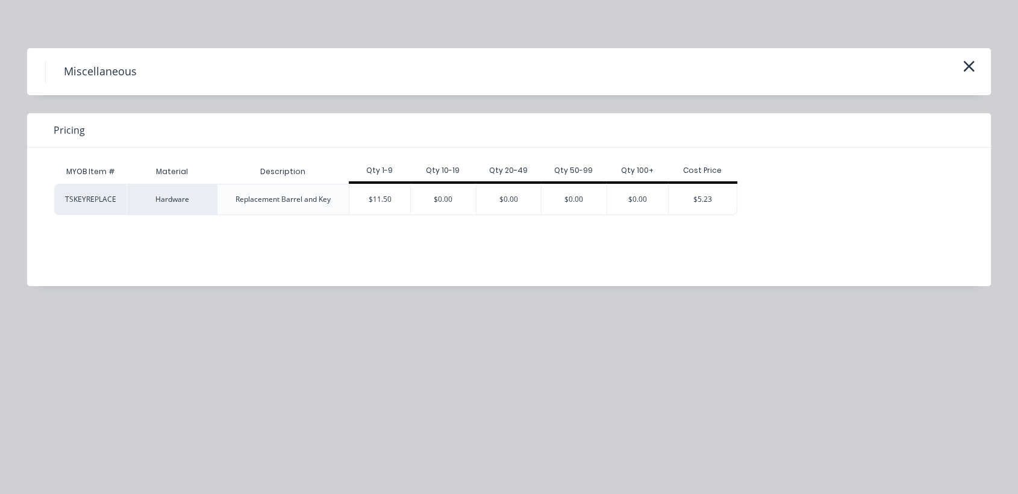
click at [376, 202] on div "$11.50" at bounding box center [379, 199] width 61 height 30
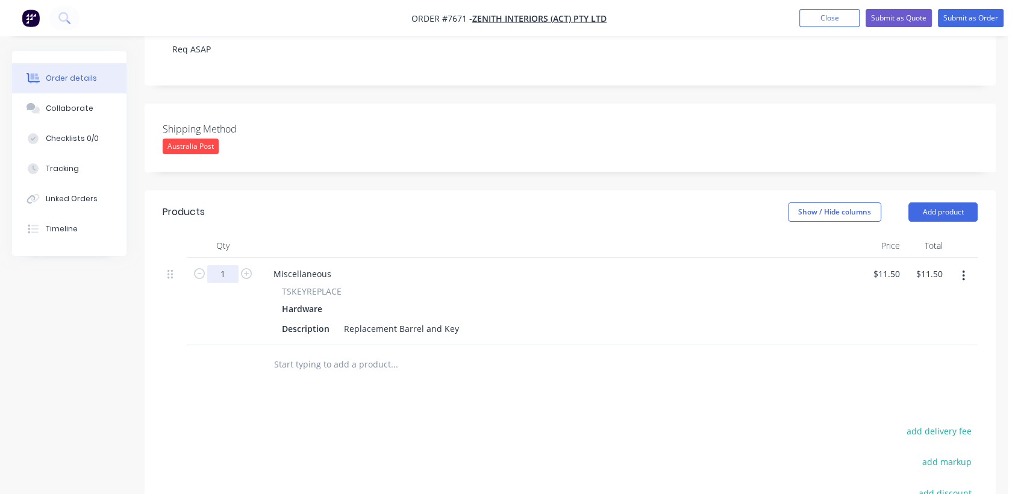
click at [231, 271] on input "1" at bounding box center [222, 274] width 31 height 18
type input "5"
type input "$57.50"
drag, startPoint x: 457, startPoint y: 328, endPoint x: 469, endPoint y: 344, distance: 19.8
click at [457, 329] on div "Replacement Barrel and Key" at bounding box center [401, 328] width 125 height 17
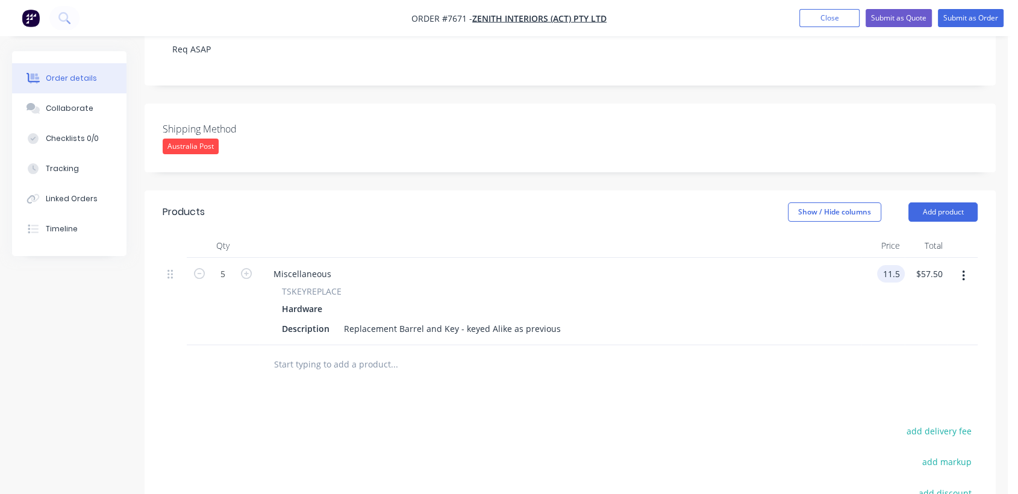
type input "$11.50"
click at [368, 363] on input "text" at bounding box center [393, 364] width 241 height 24
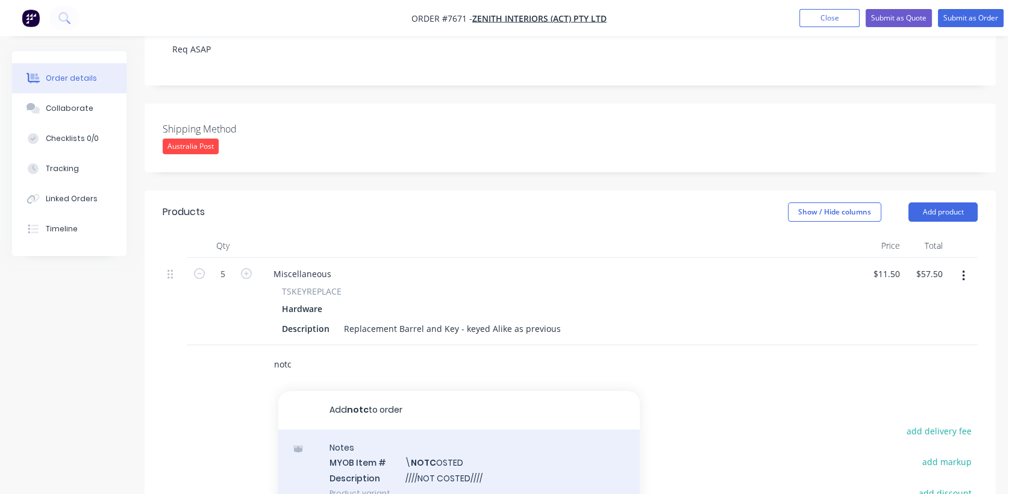
type input "notc"
click at [420, 464] on div "Notes MYOB Item # \ NOTC OSTED Description ////NOT COSTED//// Product variant" at bounding box center [458, 469] width 361 height 81
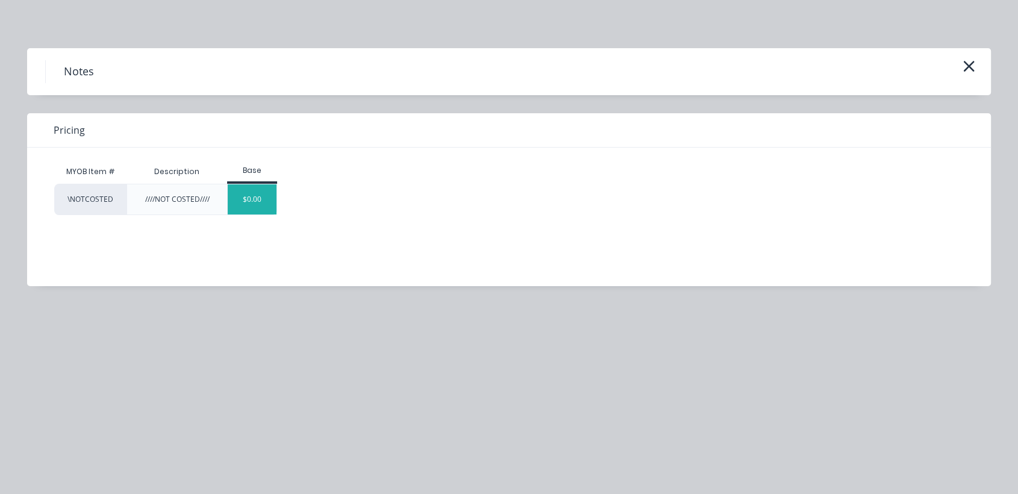
drag, startPoint x: 279, startPoint y: 207, endPoint x: 253, endPoint y: 213, distance: 27.3
click at [273, 206] on div "\NOTCOSTED ////NOT COSTED//// $0.00" at bounding box center [499, 199] width 891 height 31
click at [252, 213] on div "$0.00" at bounding box center [252, 199] width 49 height 30
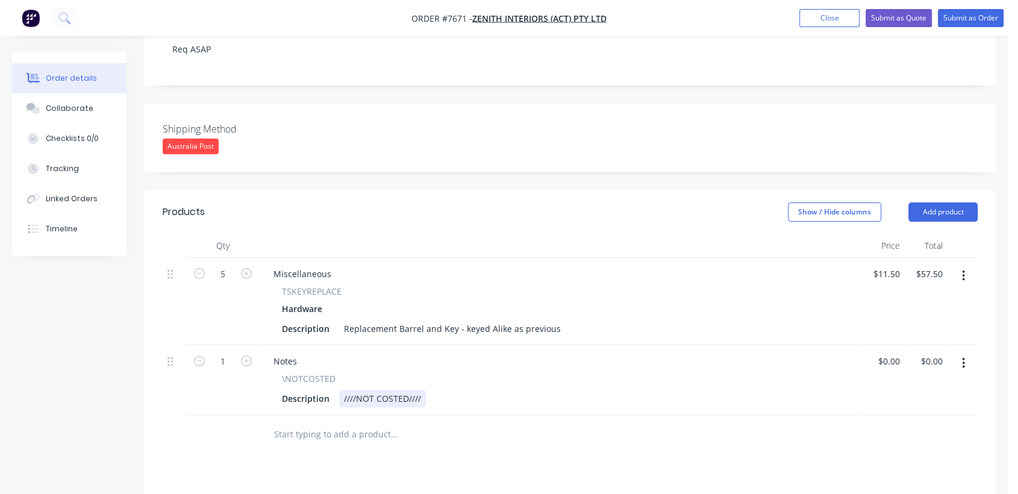
click at [420, 391] on div "////NOT COSTED////" at bounding box center [382, 398] width 87 height 17
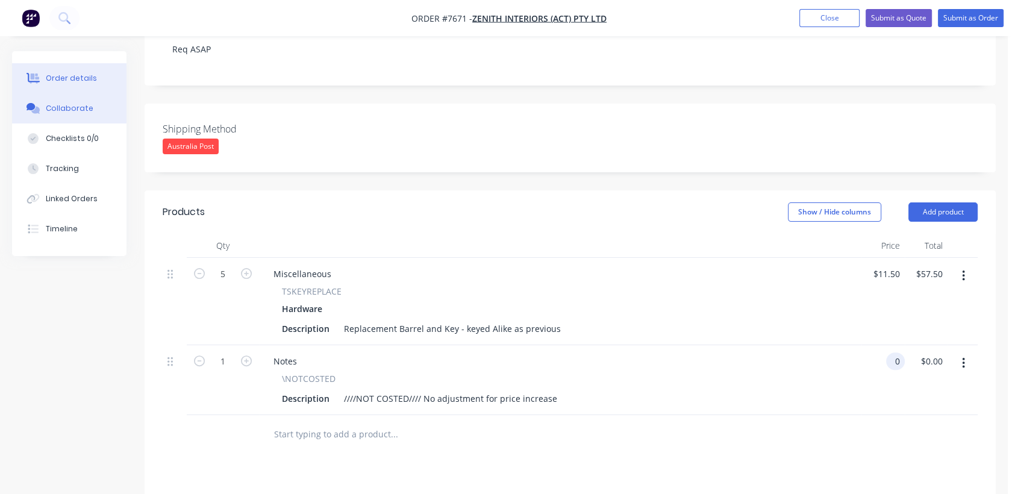
type input "$0.00"
click at [75, 104] on div "Collaborate" at bounding box center [70, 108] width 48 height 11
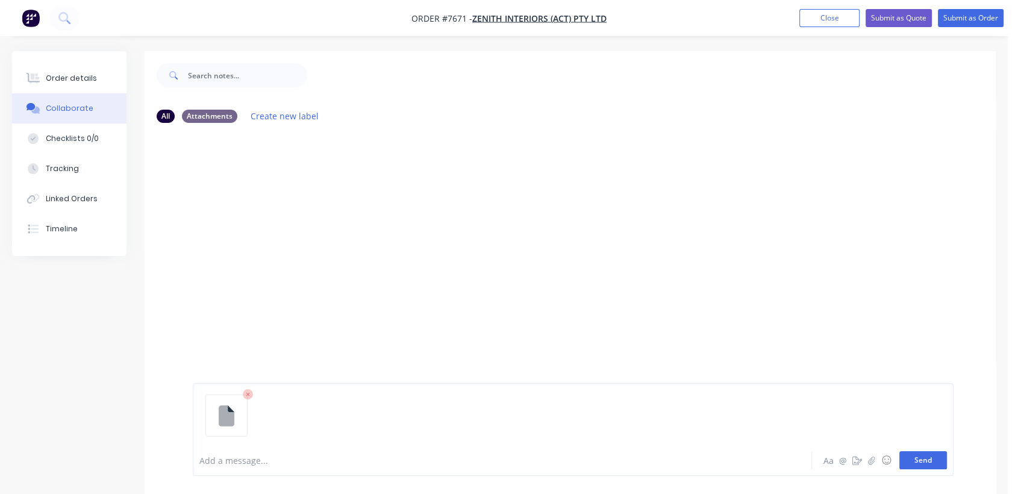
click at [922, 459] on button "Send" at bounding box center [923, 460] width 48 height 18
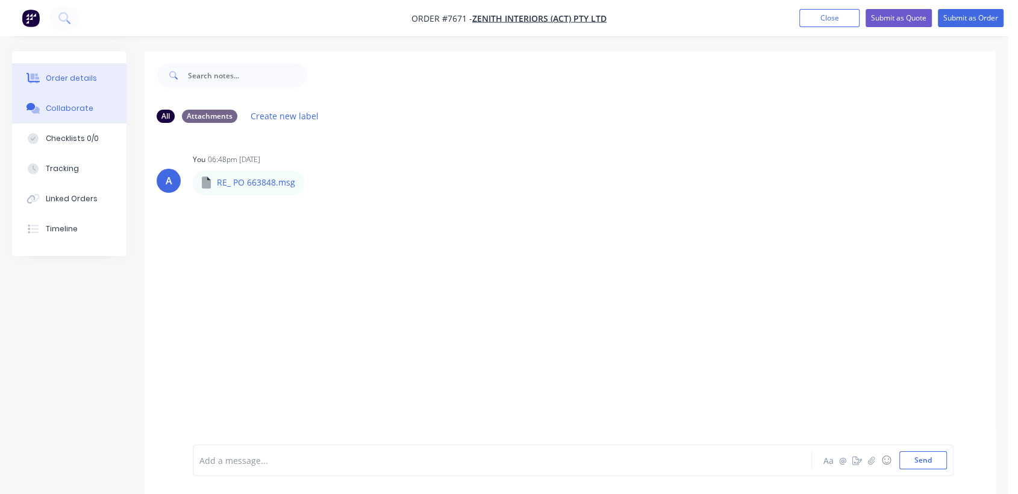
click at [84, 69] on button "Order details" at bounding box center [69, 78] width 114 height 30
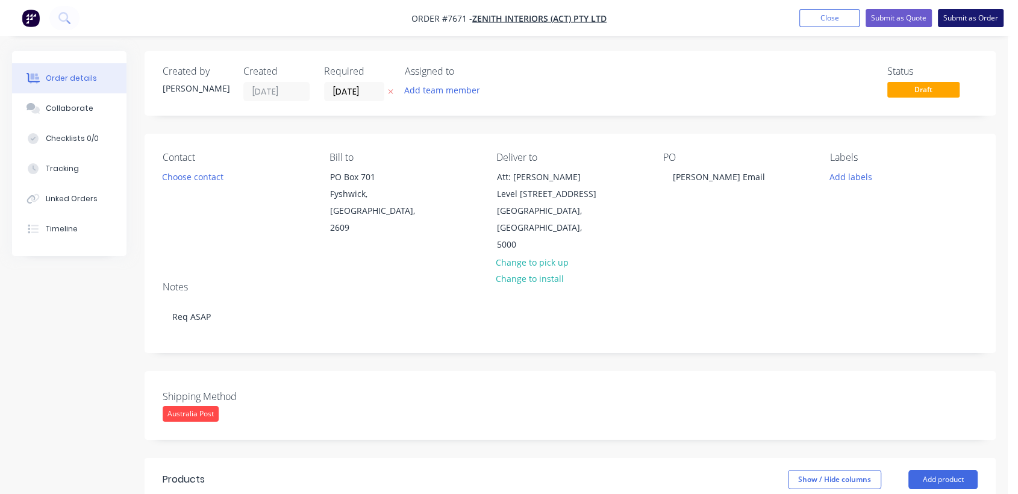
click at [958, 17] on button "Submit as Order" at bounding box center [971, 18] width 66 height 18
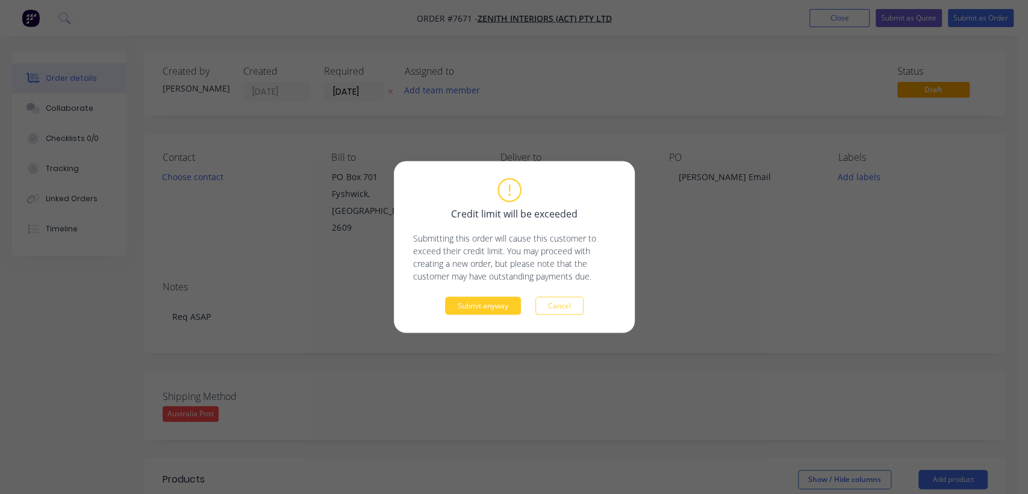
click at [472, 311] on button "Submit anyway" at bounding box center [483, 306] width 76 height 18
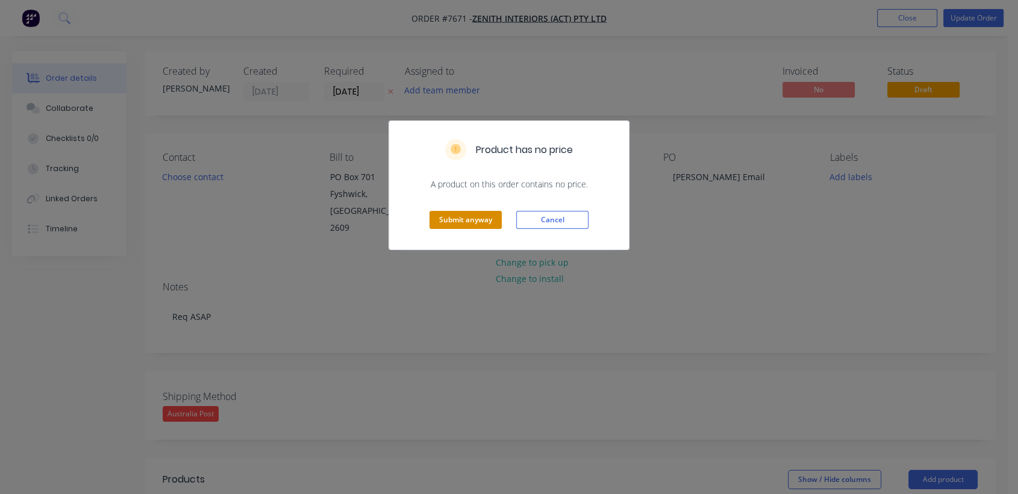
click at [448, 223] on button "Submit anyway" at bounding box center [465, 220] width 72 height 18
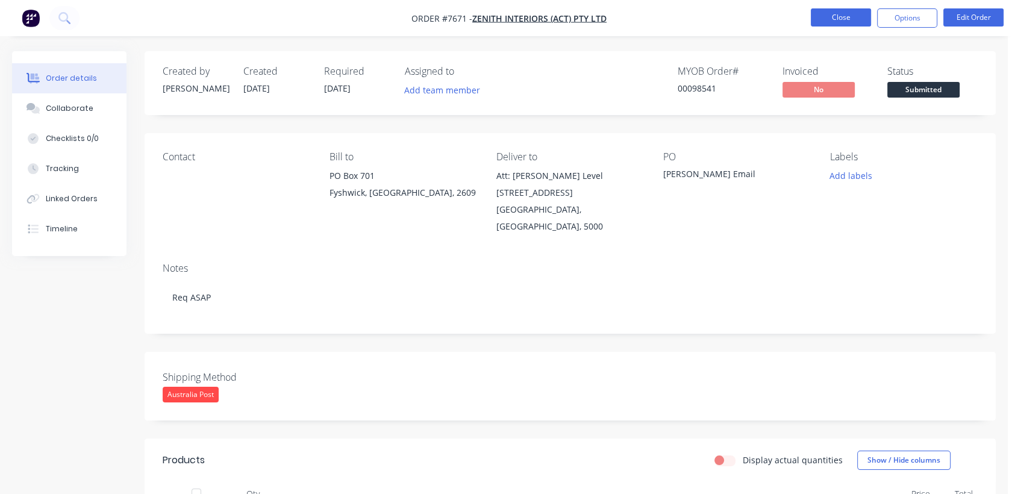
click at [841, 12] on button "Close" at bounding box center [841, 17] width 60 height 18
